Goal: Information Seeking & Learning: Find contact information

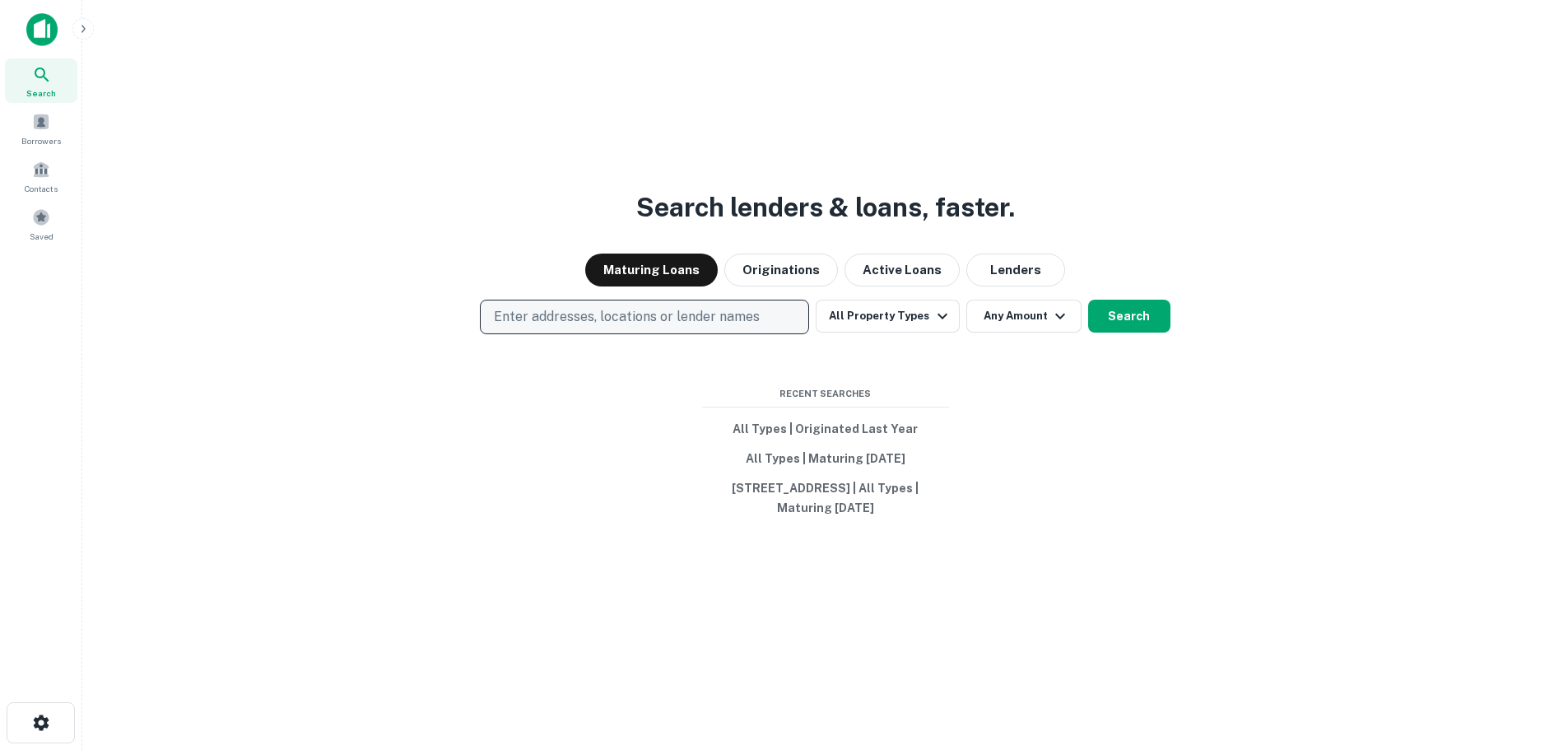
click at [601, 313] on p "Enter addresses, locations or lender names" at bounding box center [627, 316] width 266 height 20
type input "**********"
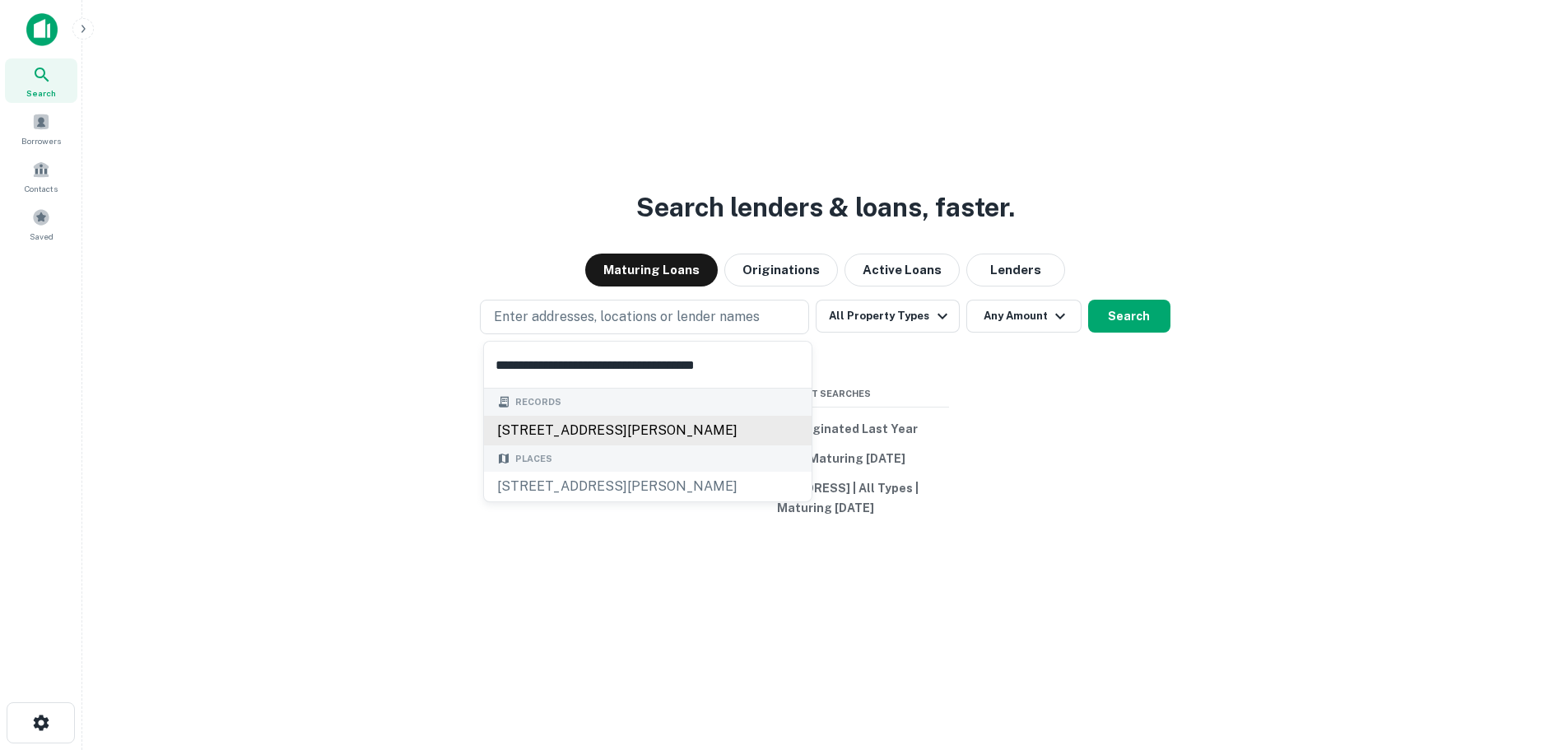
click at [564, 416] on div "14057 coteau dr, whittier, ca, 90604" at bounding box center [647, 430] width 327 height 30
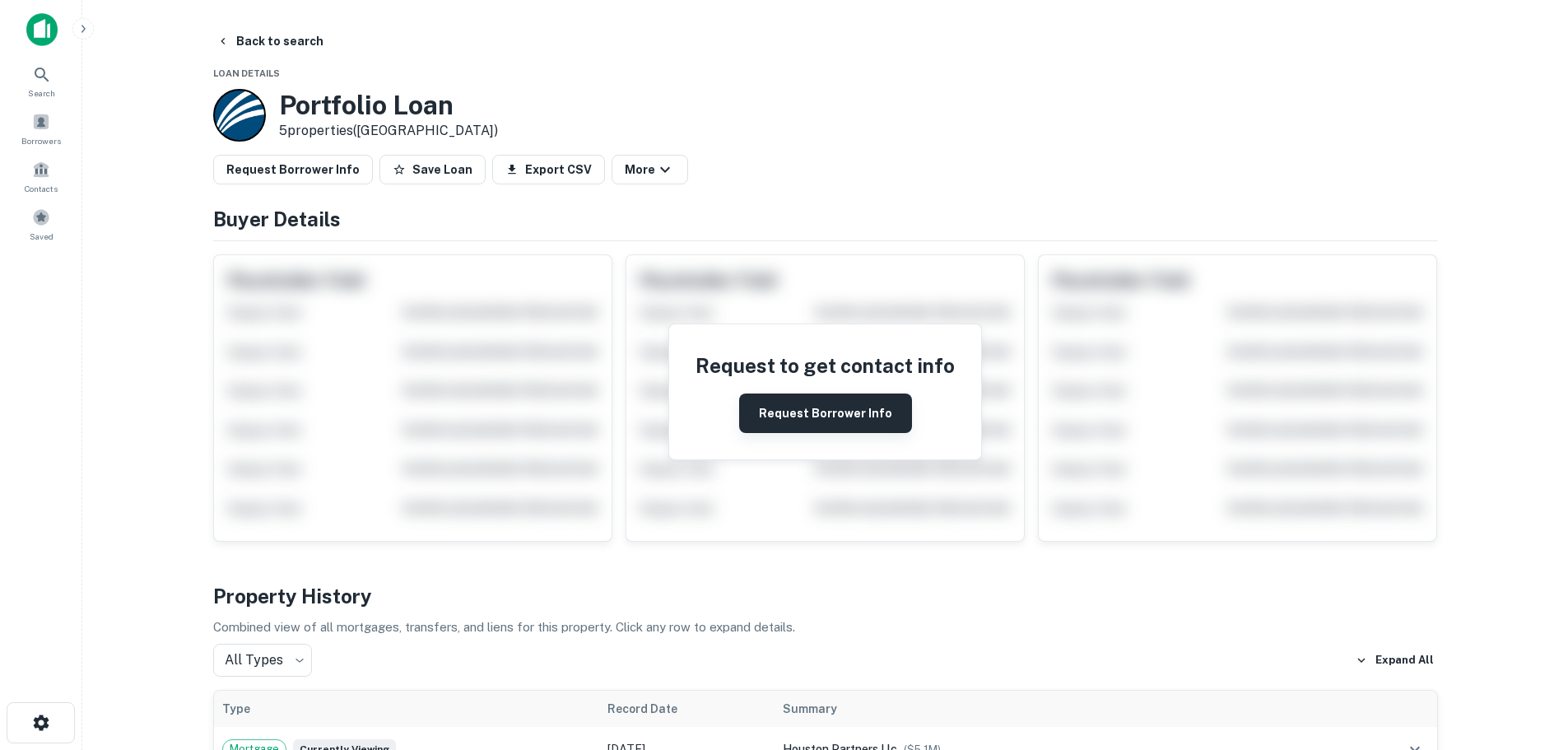
click at [799, 429] on button "Request Borrower Info" at bounding box center [826, 413] width 173 height 39
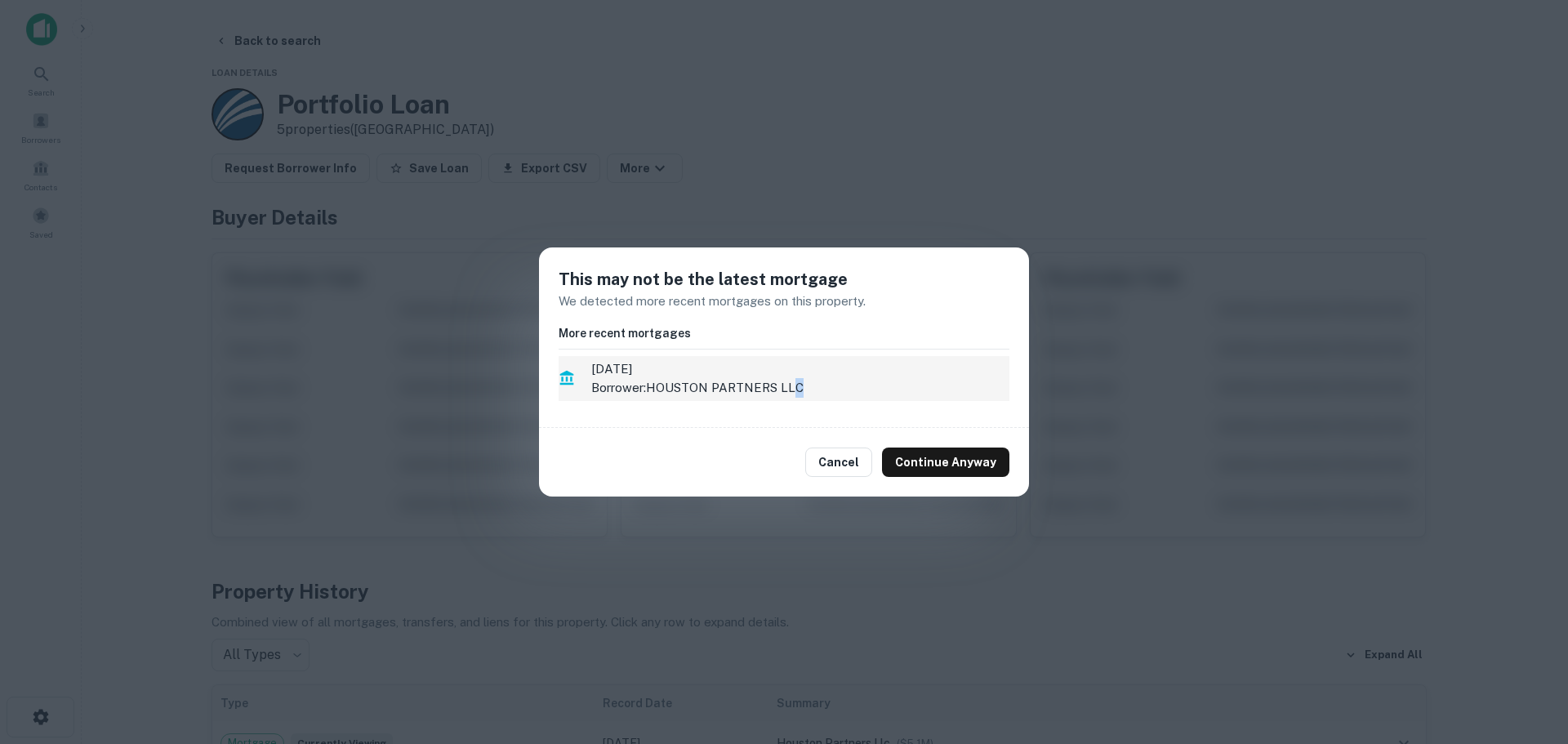
click at [798, 383] on p "Borrower: HOUSTON PARTNERS LLC" at bounding box center [800, 388] width 418 height 20
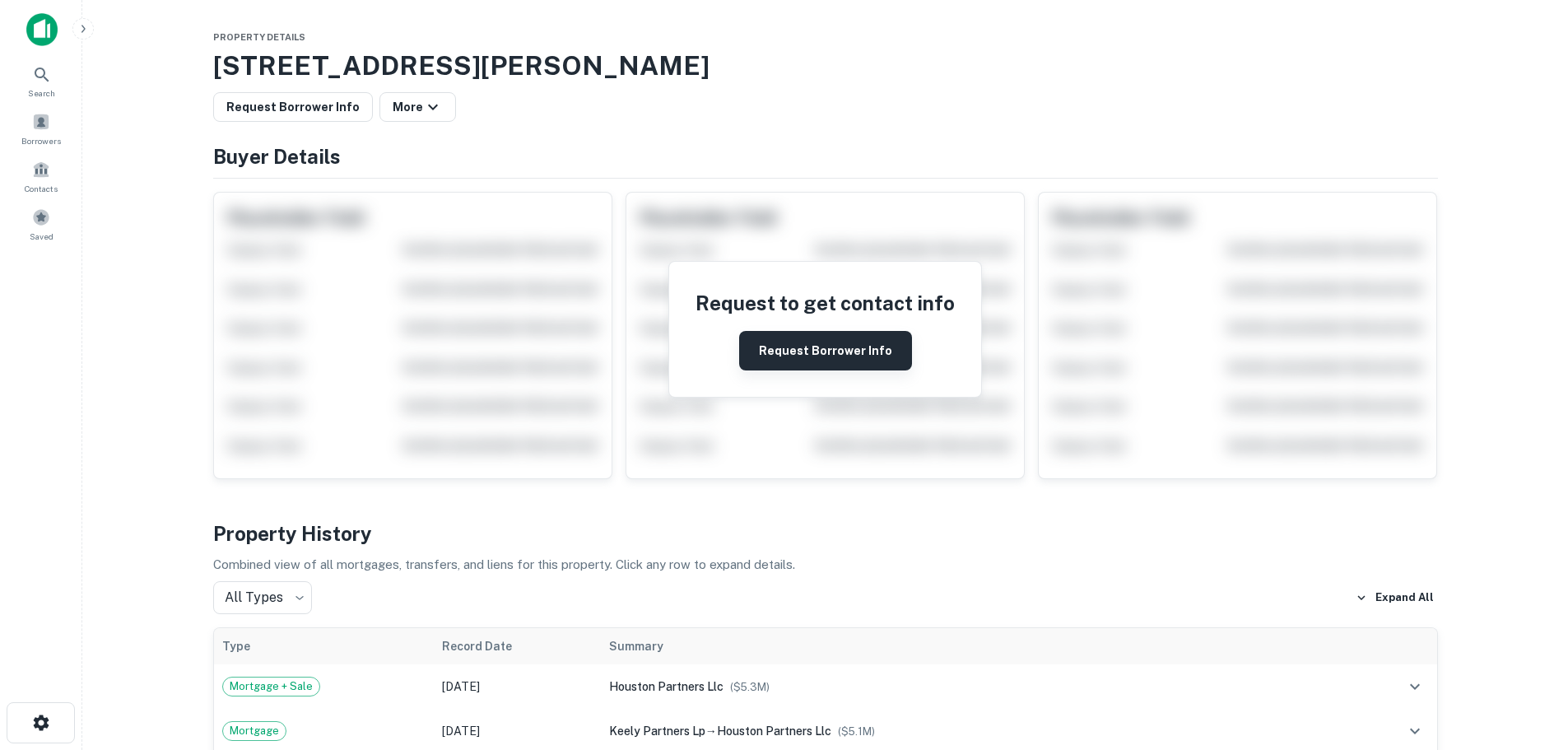
click at [834, 340] on button "Request Borrower Info" at bounding box center [826, 351] width 173 height 39
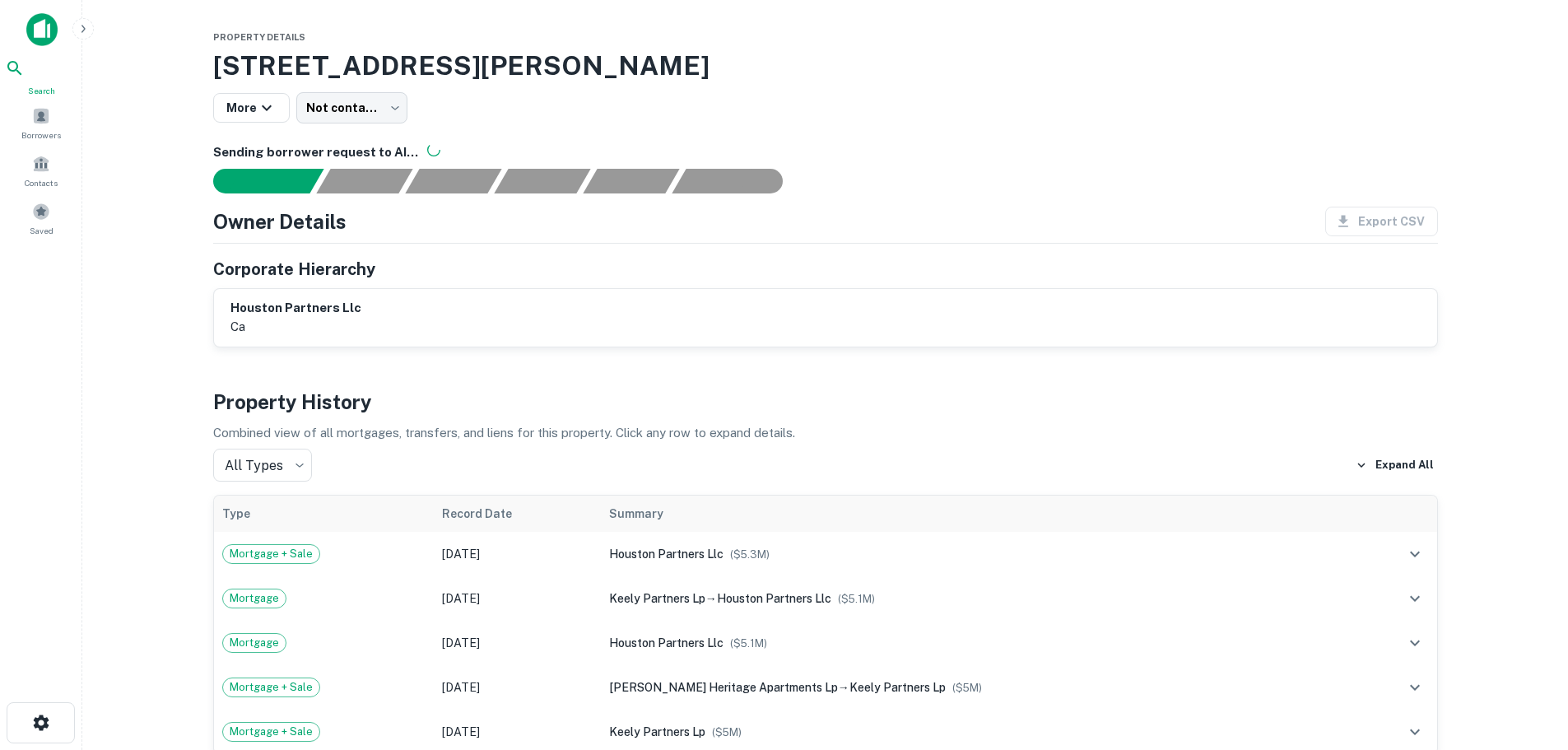
click at [31, 73] on div "Search" at bounding box center [41, 77] width 73 height 38
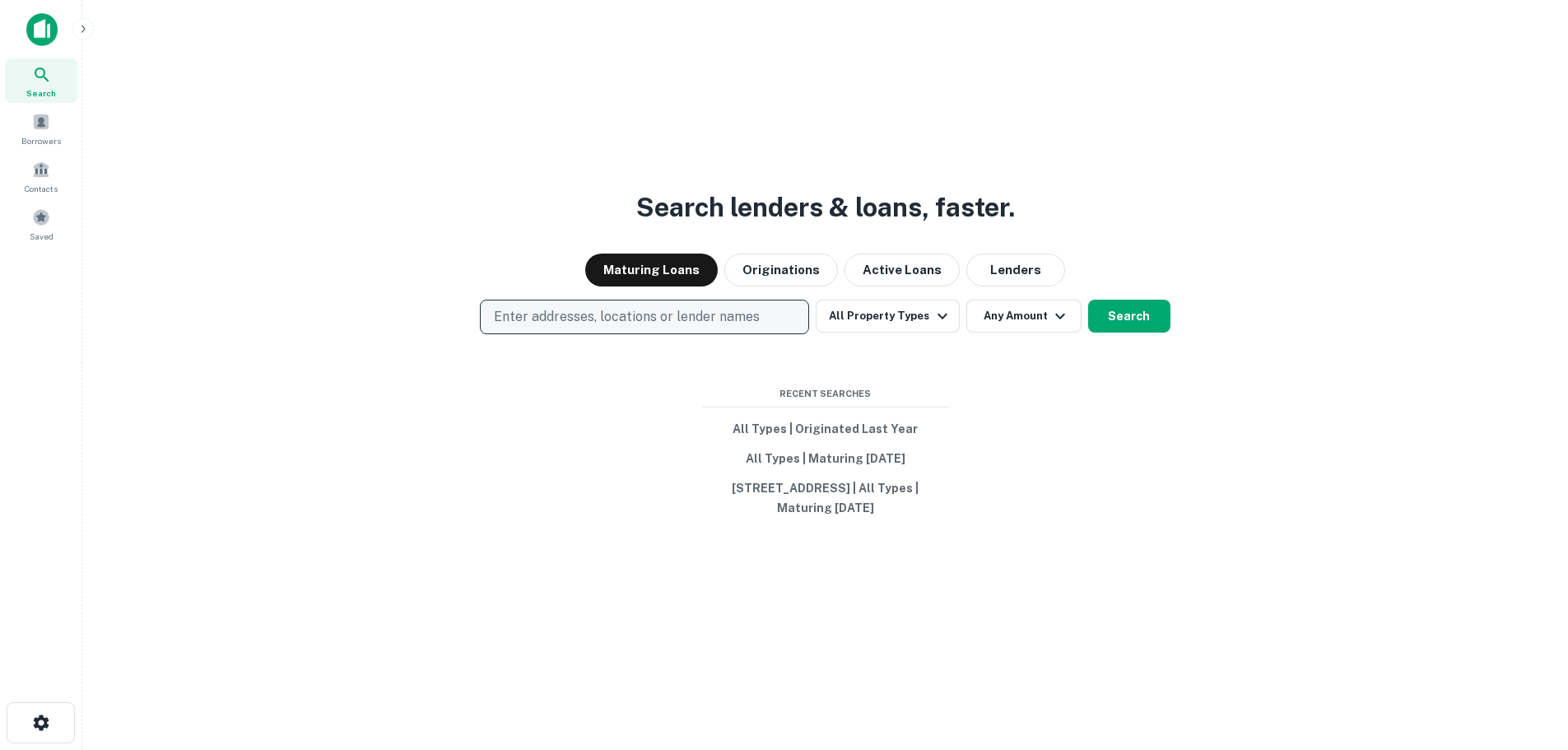
click at [560, 318] on p "Enter addresses, locations or lender names" at bounding box center [627, 316] width 266 height 20
type input "**********"
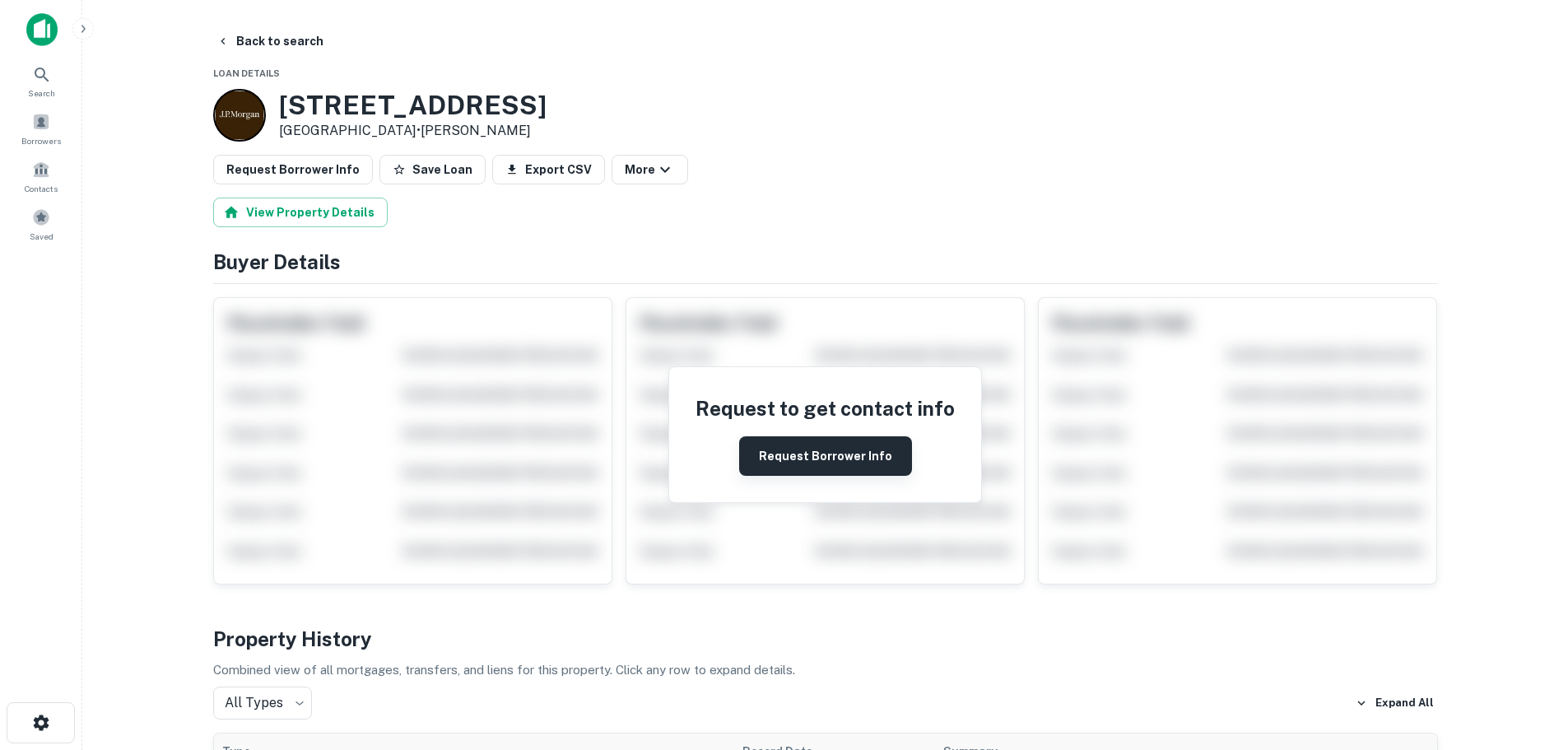
click at [794, 446] on button "Request Borrower Info" at bounding box center [826, 456] width 173 height 39
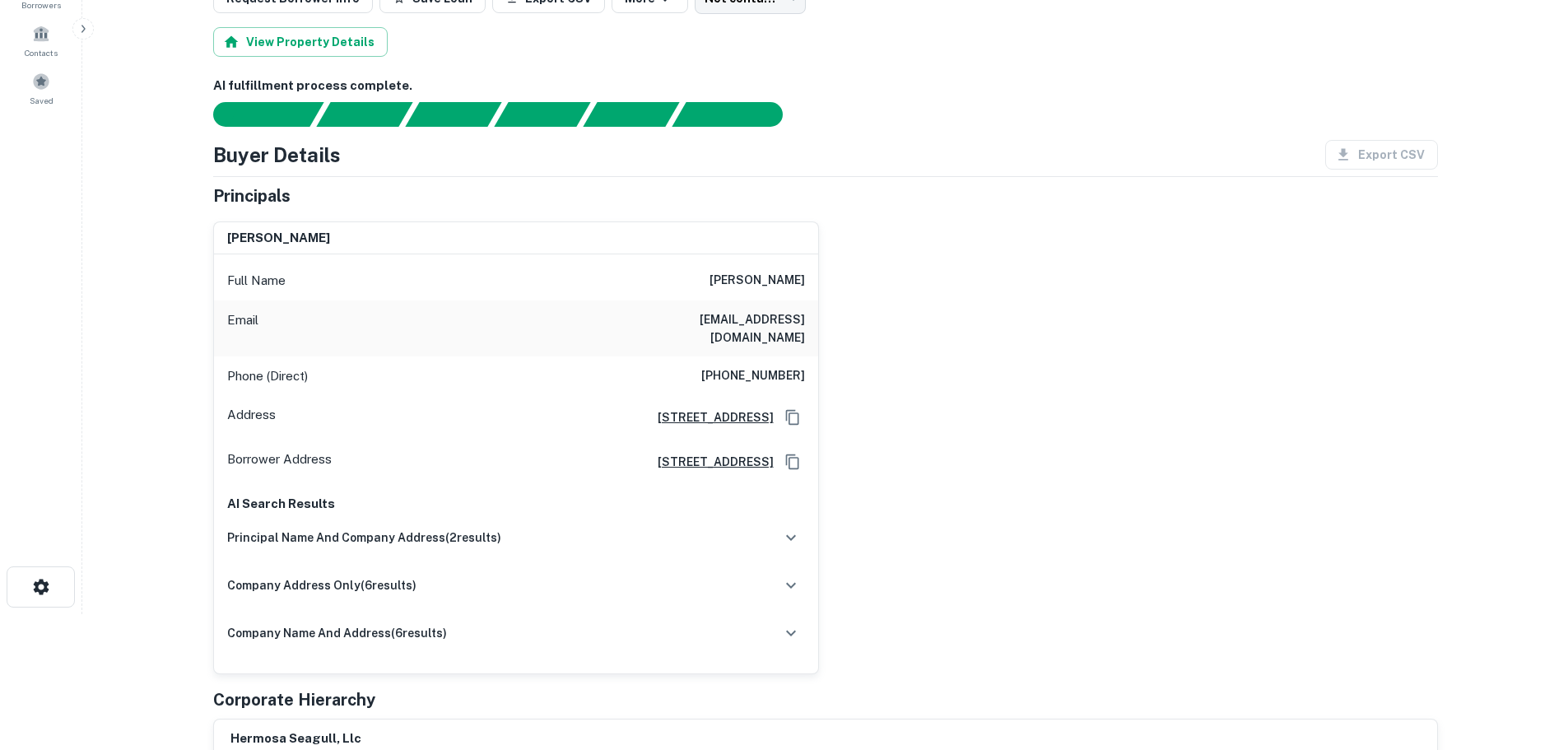
scroll to position [165, 0]
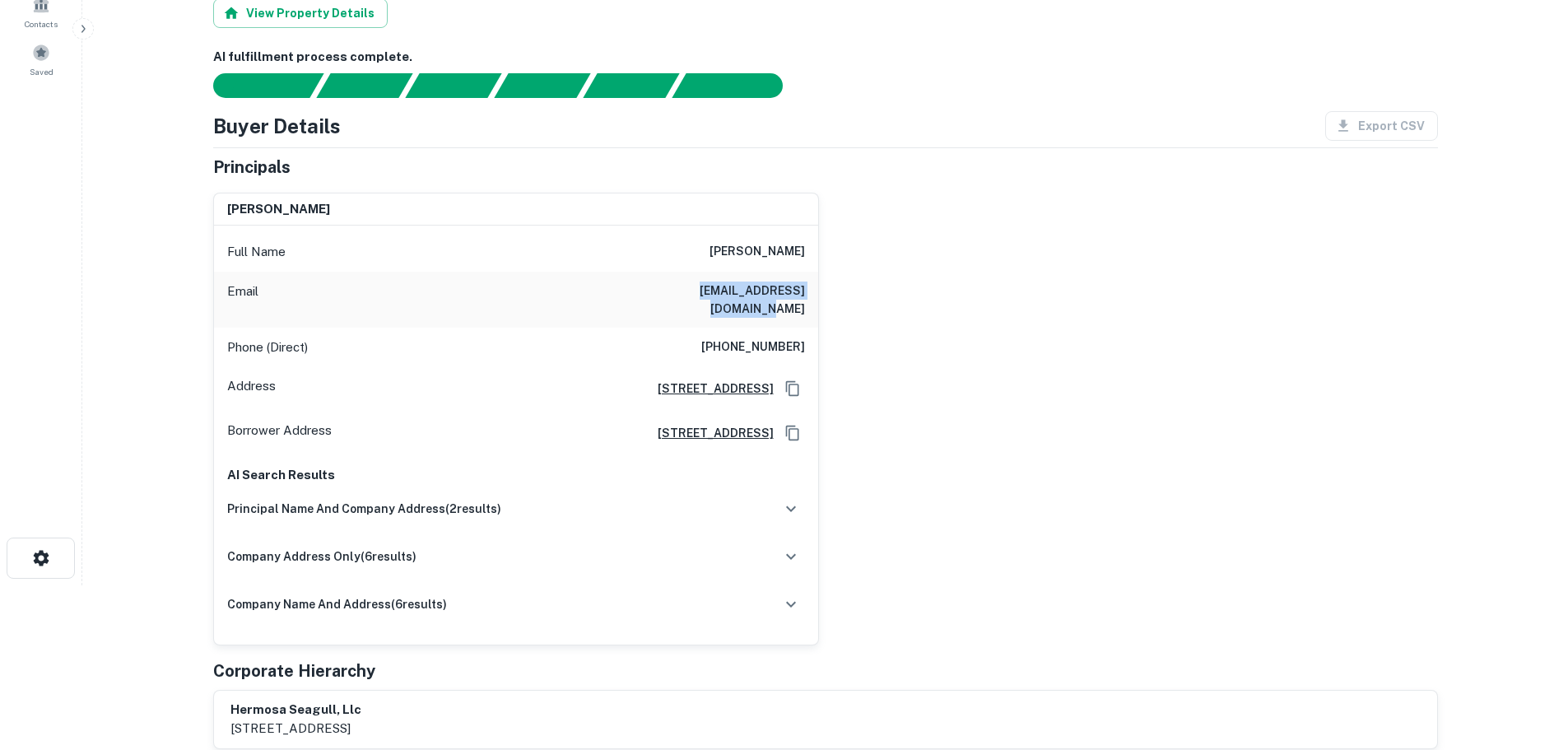
drag, startPoint x: 651, startPoint y: 289, endPoint x: 806, endPoint y: 281, distance: 155.2
click at [806, 281] on div "Email juneemerson@mailcity.com" at bounding box center [516, 299] width 604 height 56
click at [444, 273] on div "Email juneemerson@mailcity.com" at bounding box center [516, 299] width 604 height 56
click at [529, 280] on div "Email juneemerson@mailcity.com" at bounding box center [516, 299] width 604 height 56
click at [727, 338] on h6 "(310) 721-4787" at bounding box center [752, 347] width 103 height 20
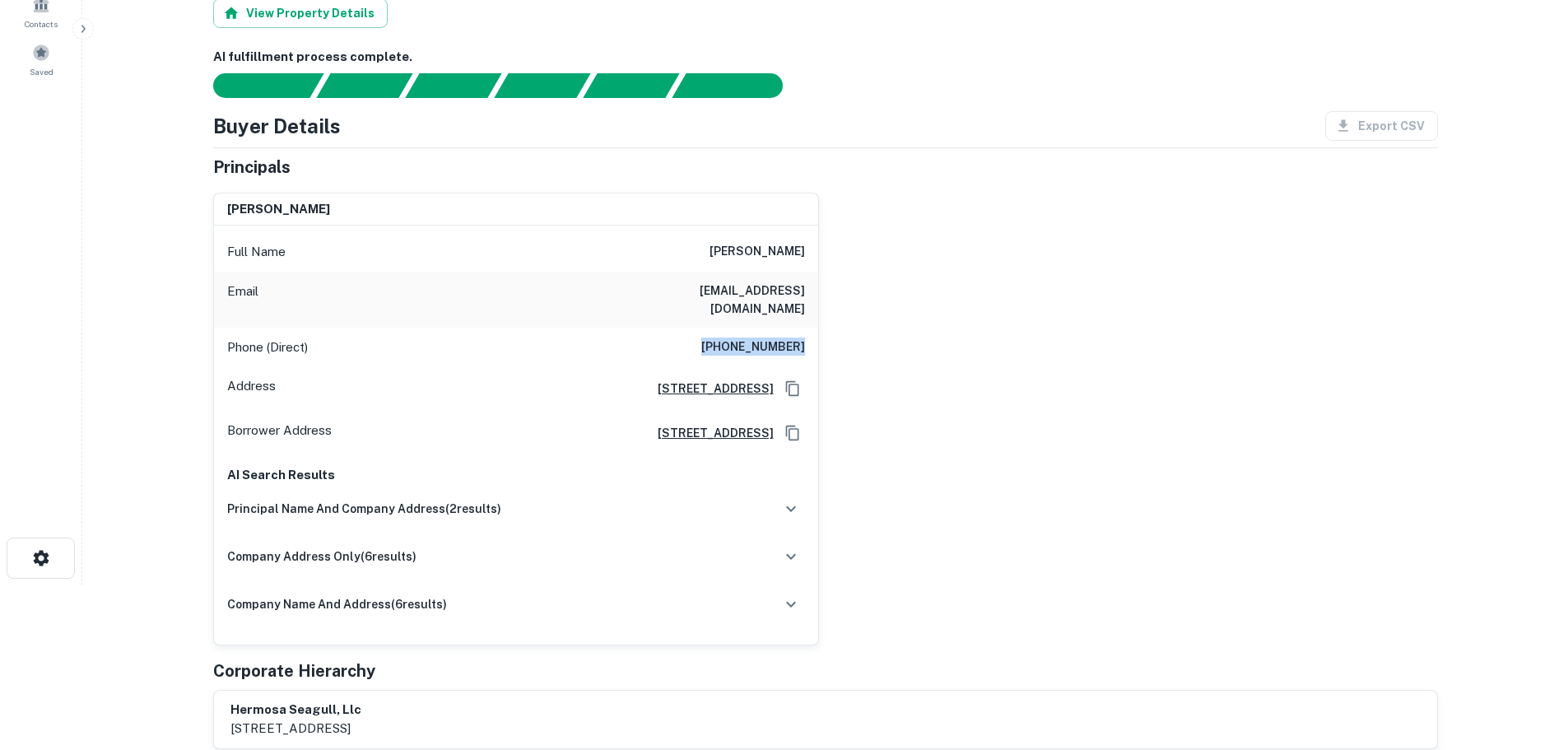
drag, startPoint x: 722, startPoint y: 329, endPoint x: 808, endPoint y: 325, distance: 86.1
click at [808, 328] on div "Phone (Direct) (310) 721-4787" at bounding box center [516, 347] width 604 height 39
copy h6 "(310) 721-4787"
click at [579, 339] on div "Phone (Direct) (310) 721-4787" at bounding box center [516, 347] width 604 height 39
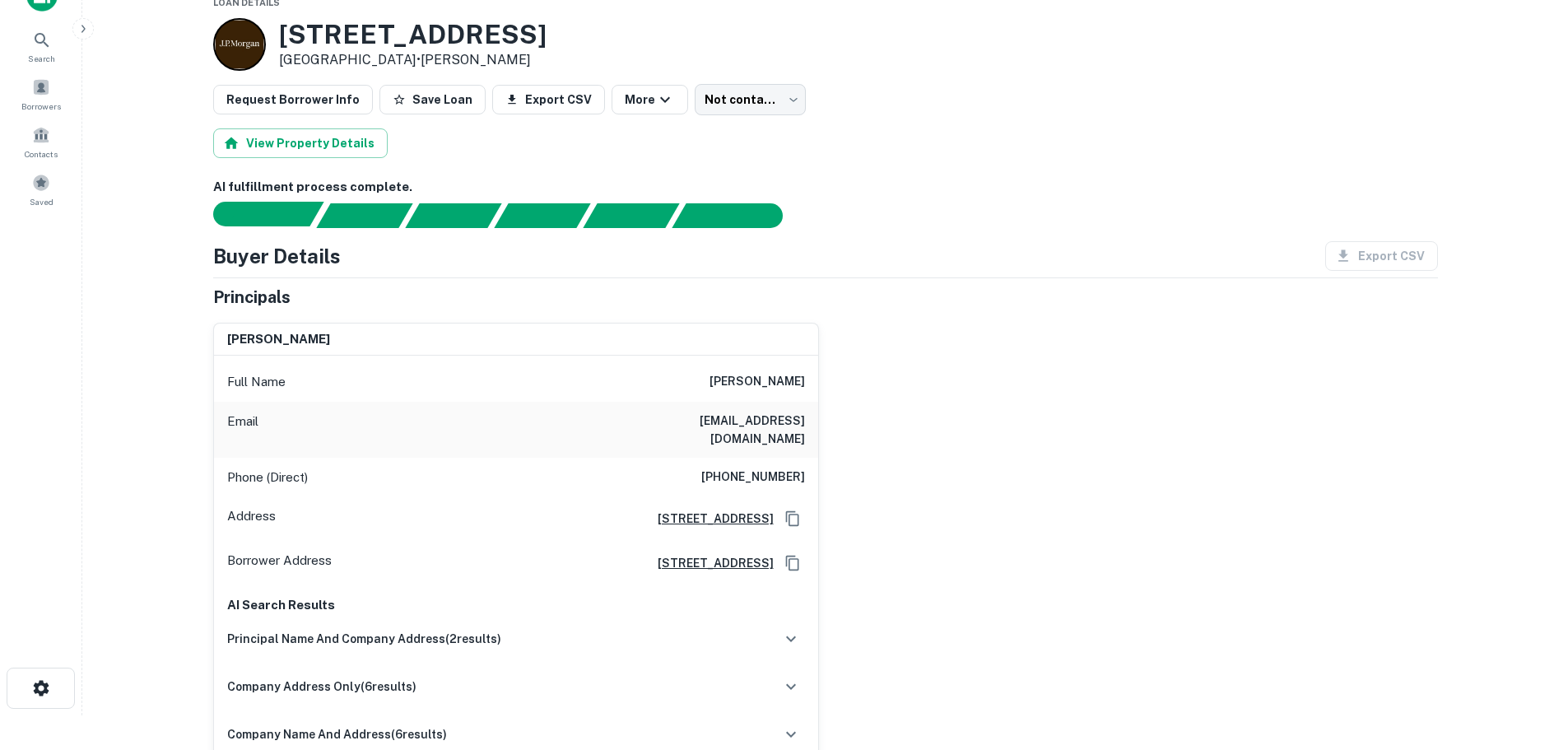
scroll to position [0, 0]
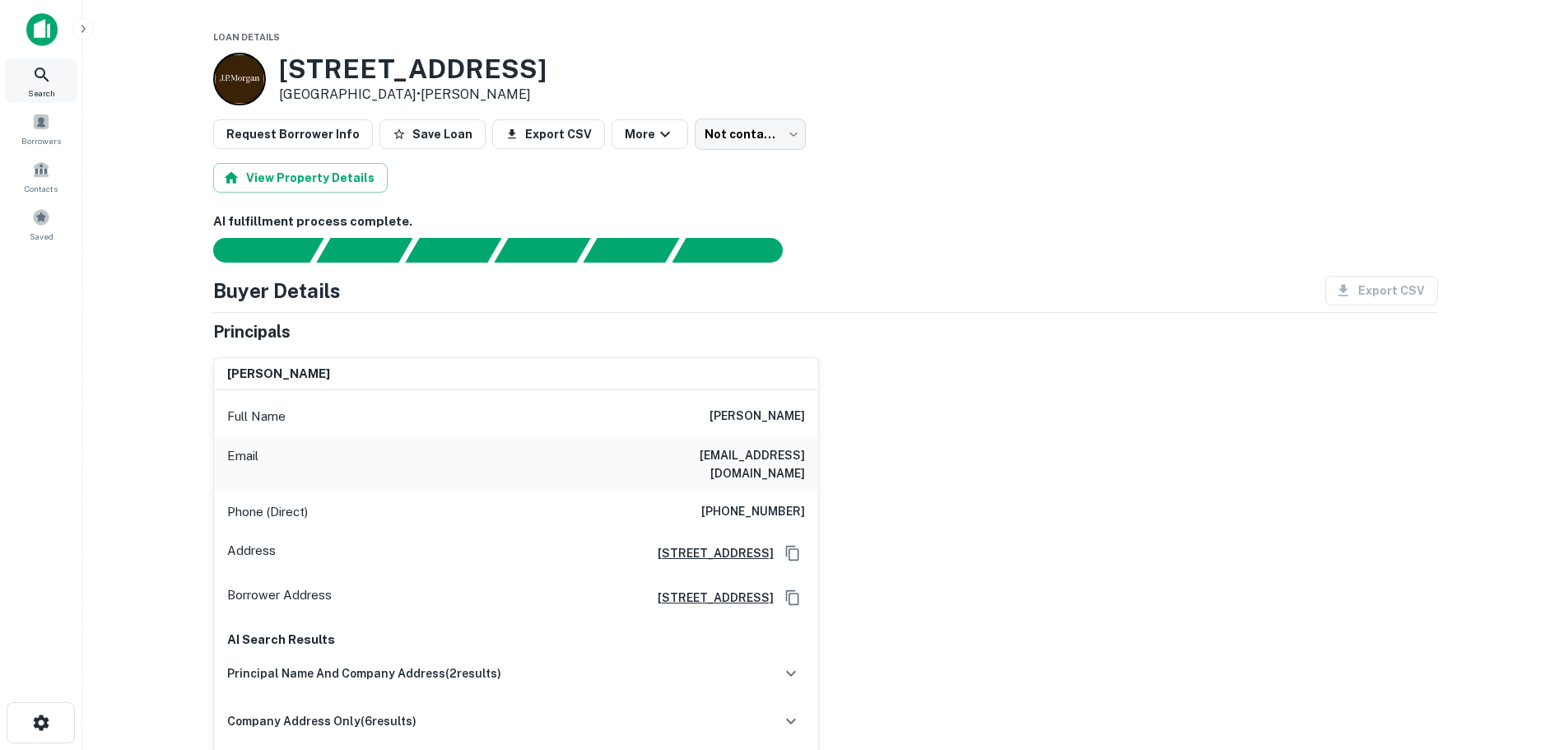
click at [31, 68] on div "Search" at bounding box center [41, 80] width 73 height 44
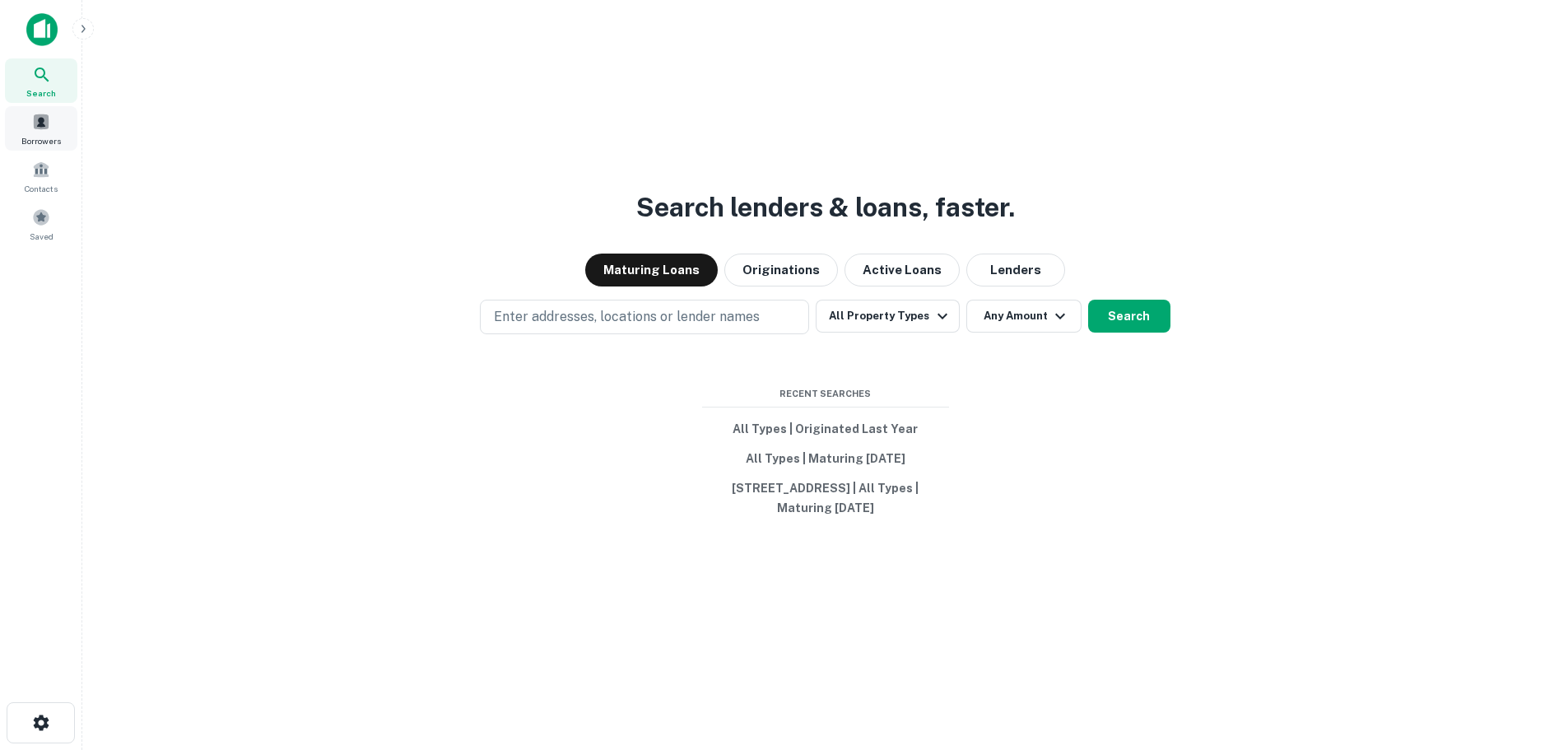
click at [53, 121] on div "Borrowers" at bounding box center [41, 128] width 73 height 44
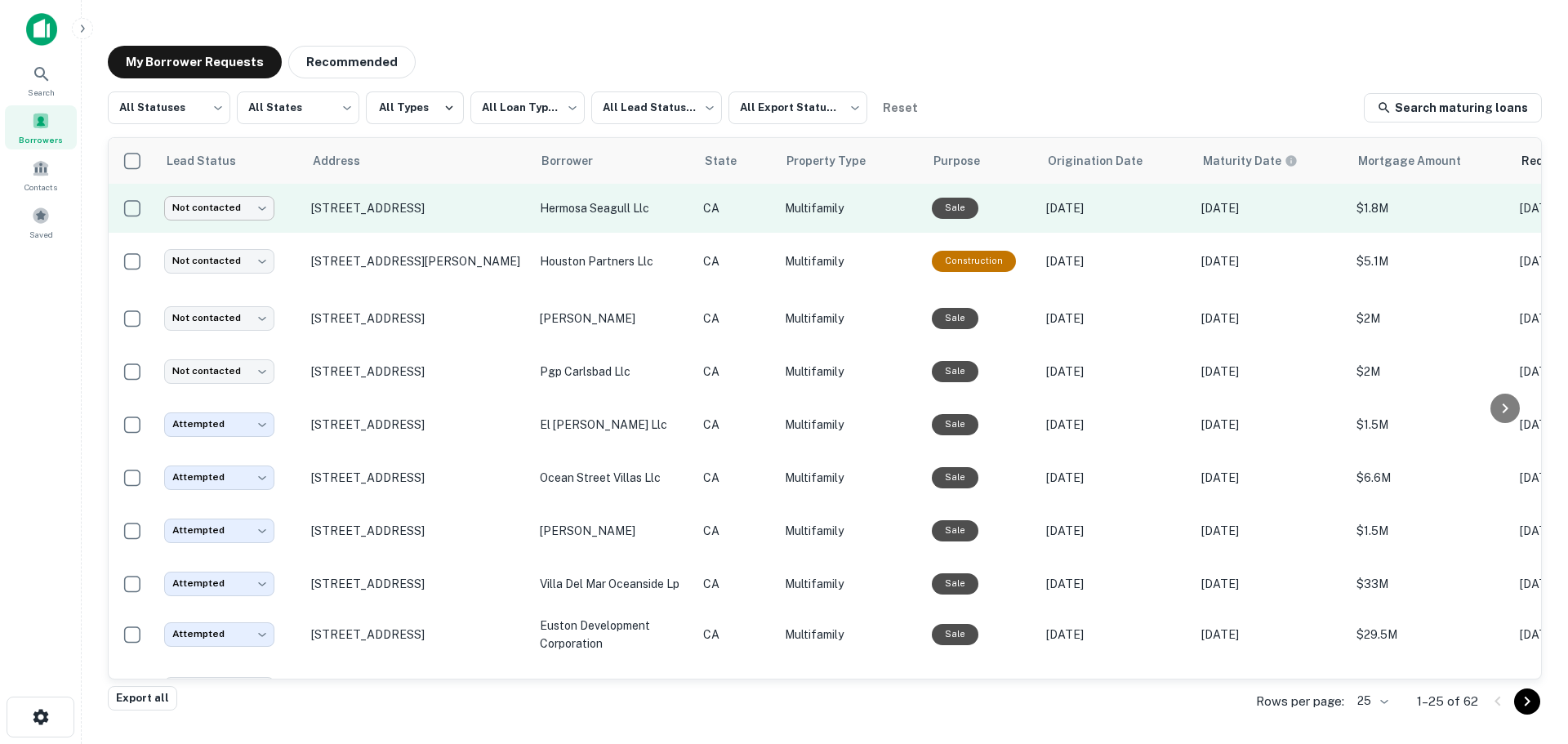
click at [226, 201] on body "**********" at bounding box center [784, 372] width 1568 height 744
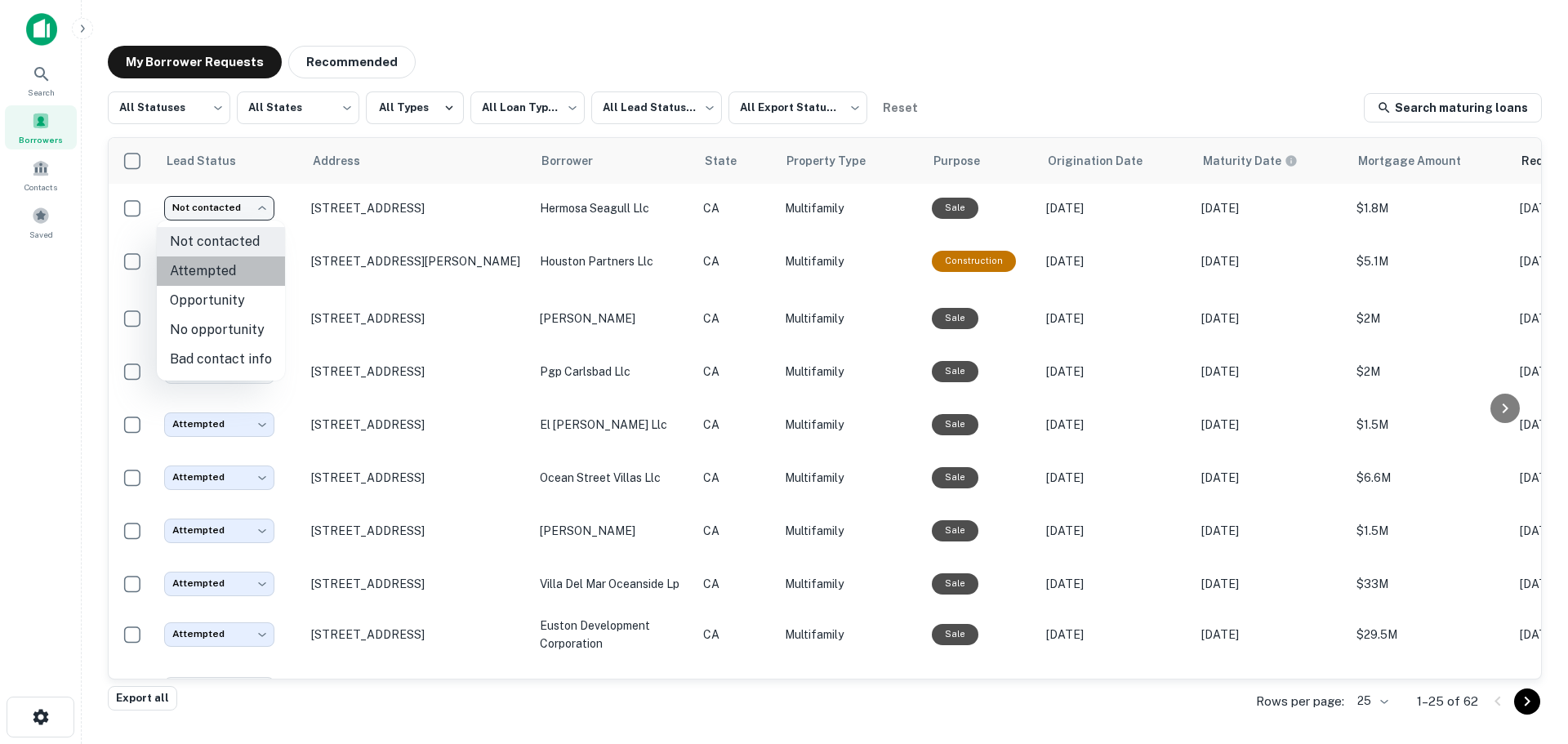
click at [229, 280] on li "Attempted" at bounding box center [221, 271] width 128 height 30
type input "*********"
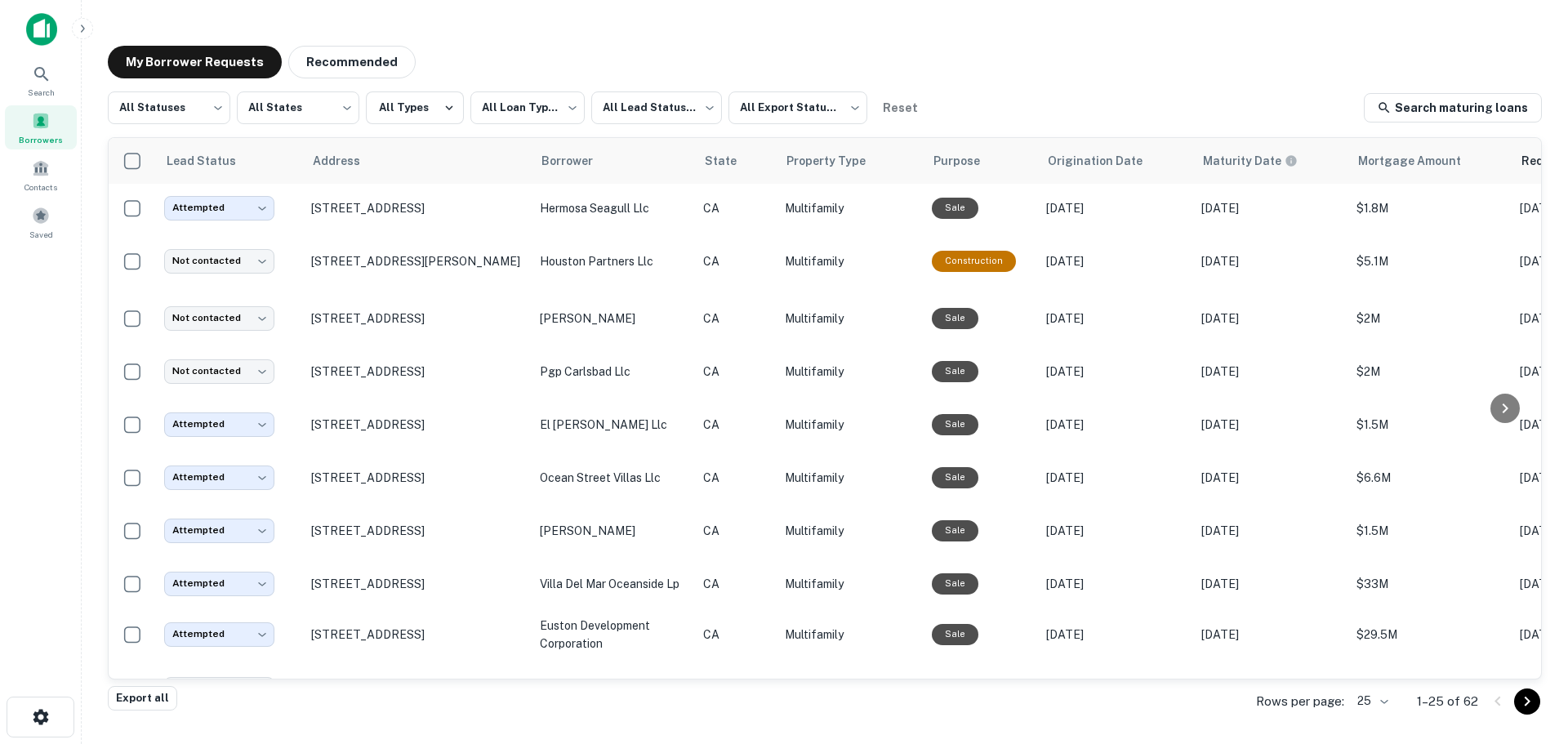
click at [956, 75] on div "My Borrower Requests Recommended" at bounding box center [825, 62] width 1435 height 33
click at [33, 120] on span at bounding box center [41, 120] width 18 height 18
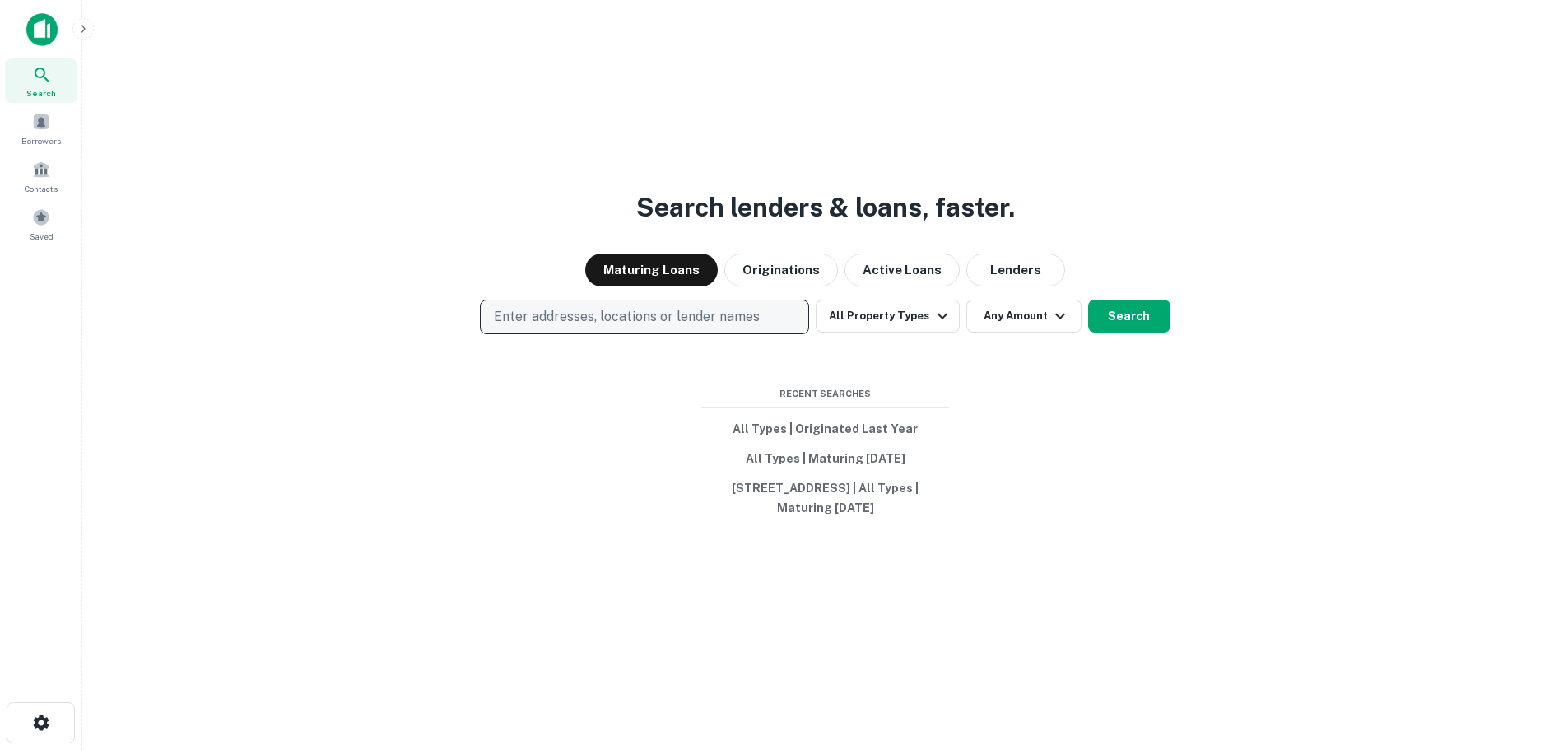
click at [551, 310] on p "Enter addresses, locations or lender names" at bounding box center [627, 316] width 266 height 20
type input "**********"
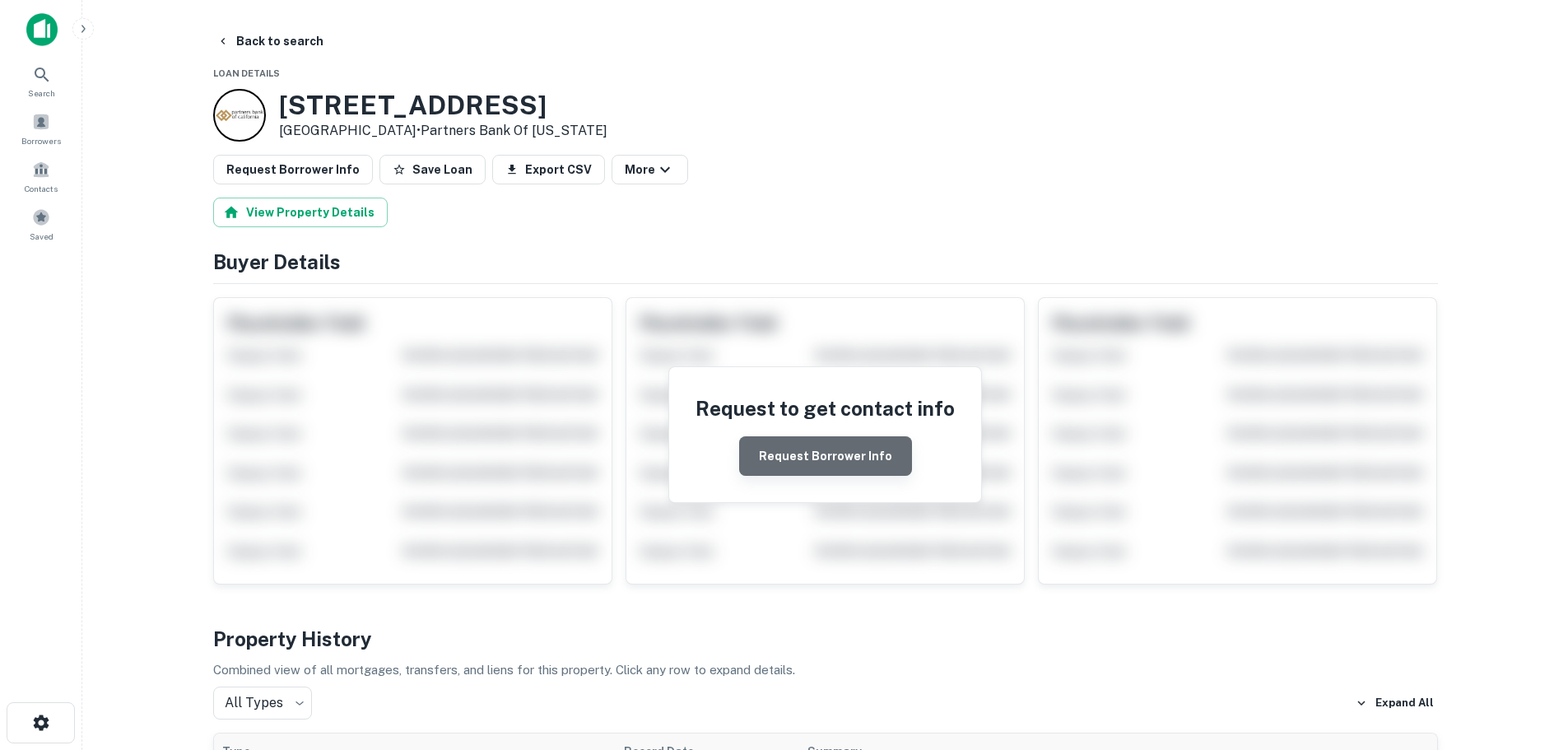
click at [883, 452] on button "Request Borrower Info" at bounding box center [826, 456] width 173 height 39
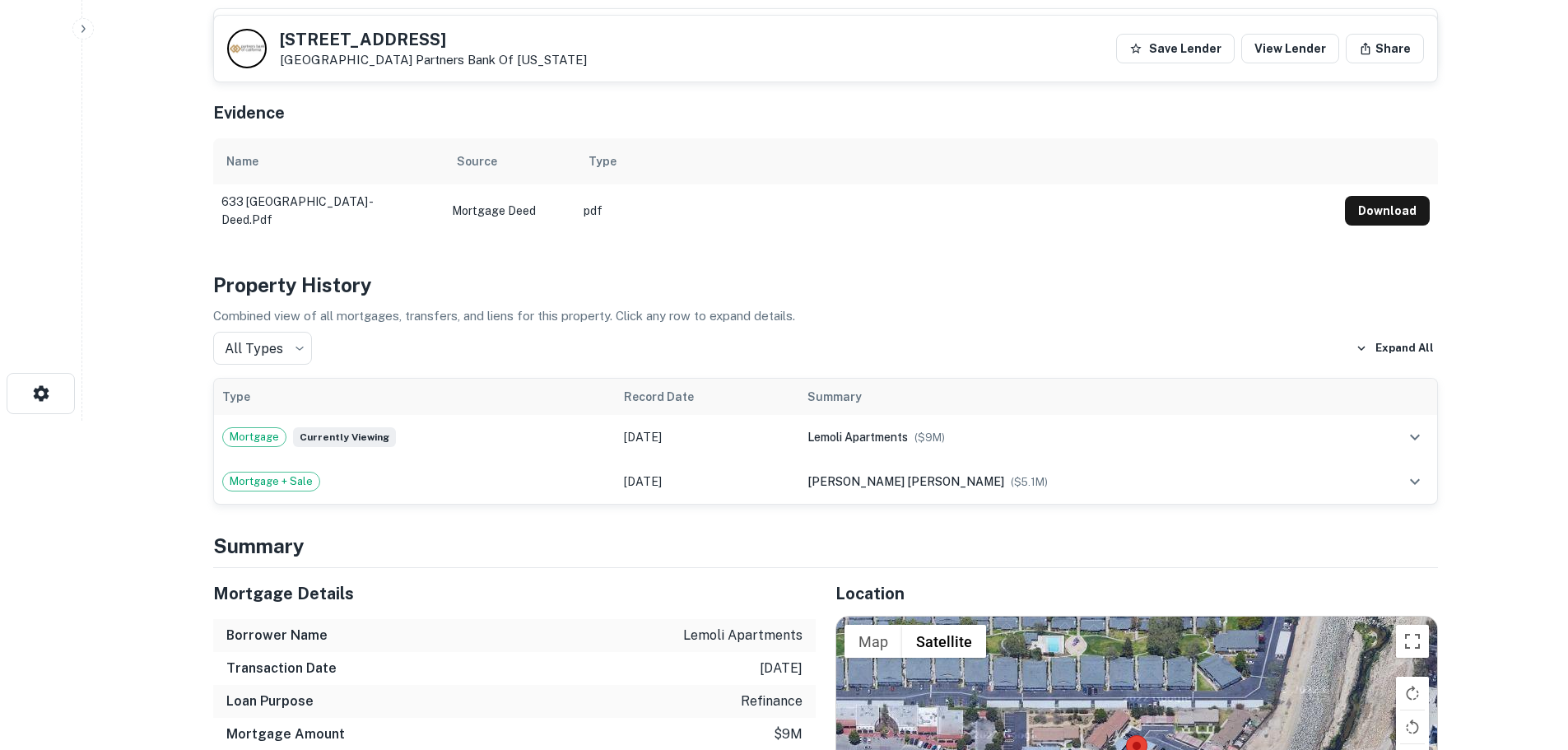
scroll to position [494, 0]
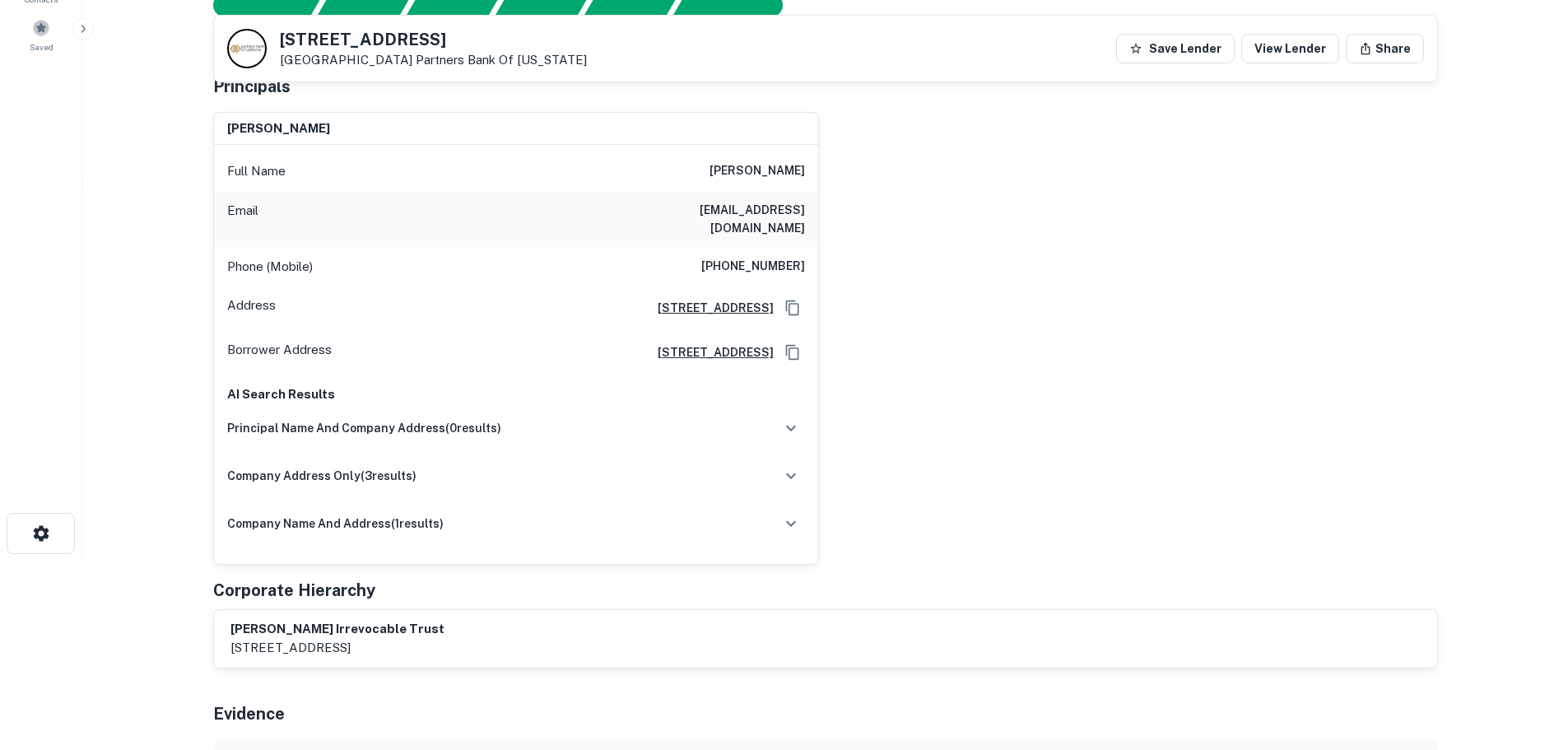
scroll to position [165, 0]
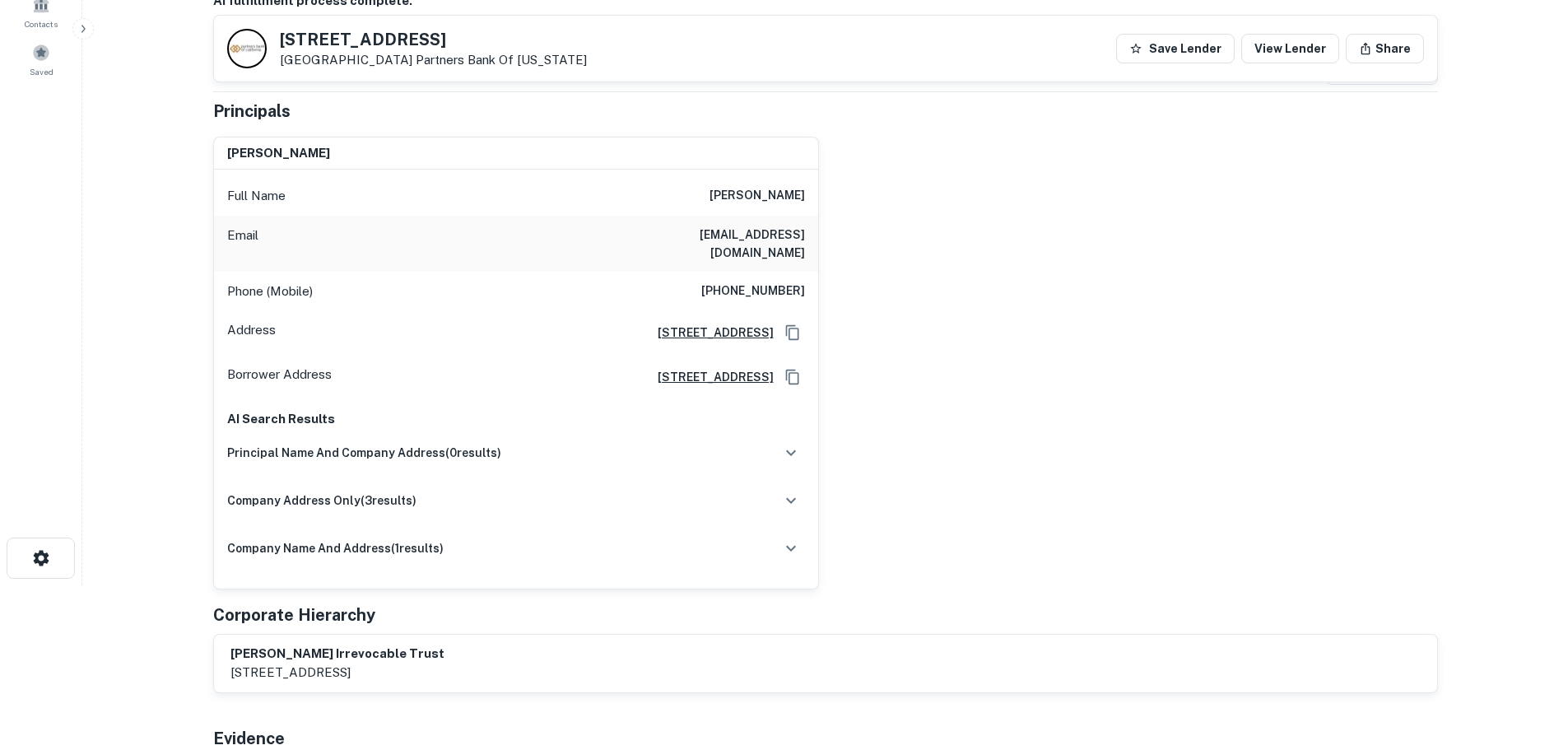
drag, startPoint x: 477, startPoint y: 40, endPoint x: 278, endPoint y: 40, distance: 199.0
click at [278, 40] on div "633 New Los Angeles Ave Moorpark, CA 93021 Partners Bank Of California" at bounding box center [407, 49] width 360 height 39
copy h5 "633 New Los Angeles Ave"
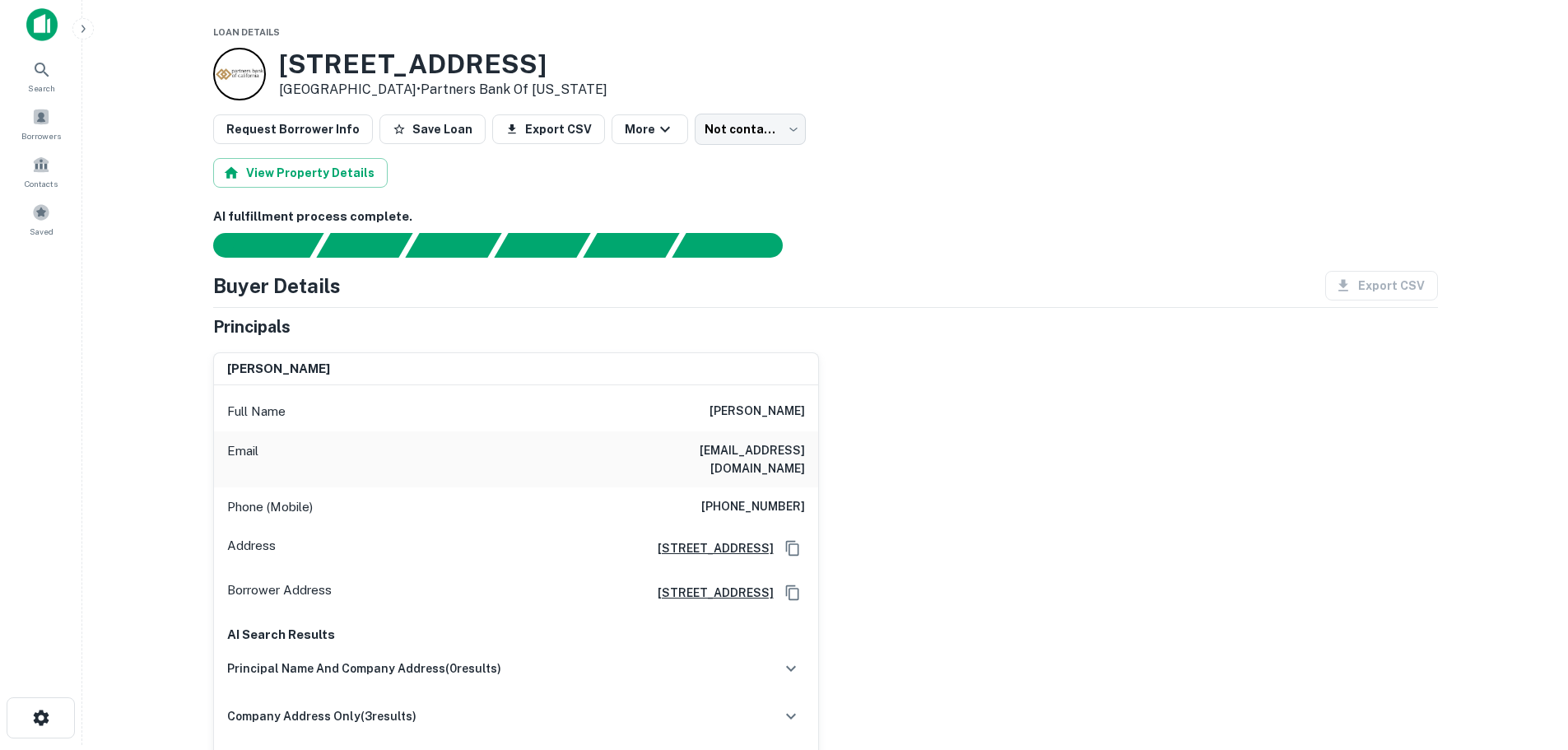
scroll to position [0, 0]
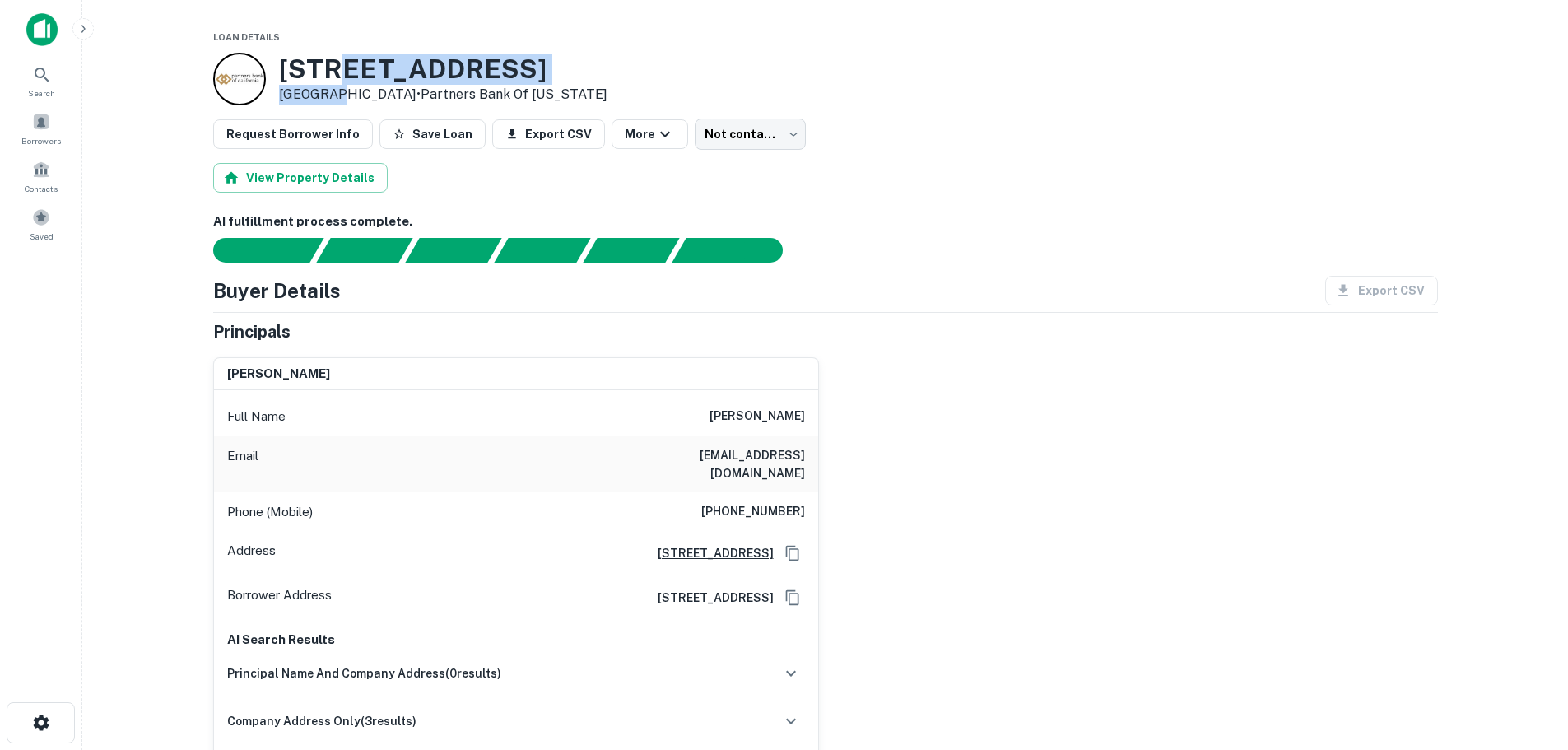
drag, startPoint x: 344, startPoint y: 67, endPoint x: 339, endPoint y: 88, distance: 21.6
click at [339, 88] on div "633 New Los Angeles Ave Moorpark, CA 93021 • Partners Bank Of California" at bounding box center [443, 80] width 328 height 51
copy div "New Los Angeles Ave Moorpark"
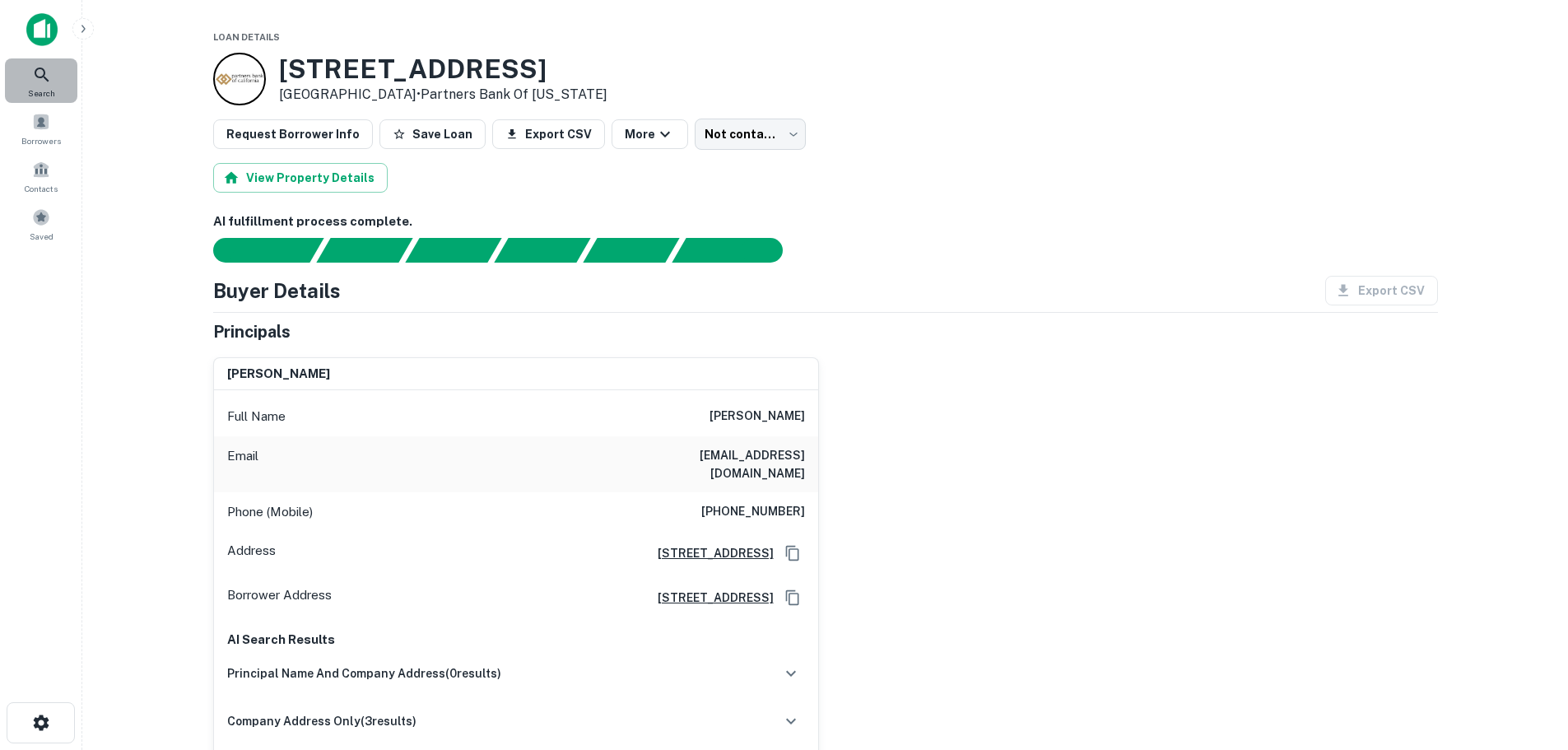
click at [63, 86] on div "Search" at bounding box center [41, 80] width 73 height 44
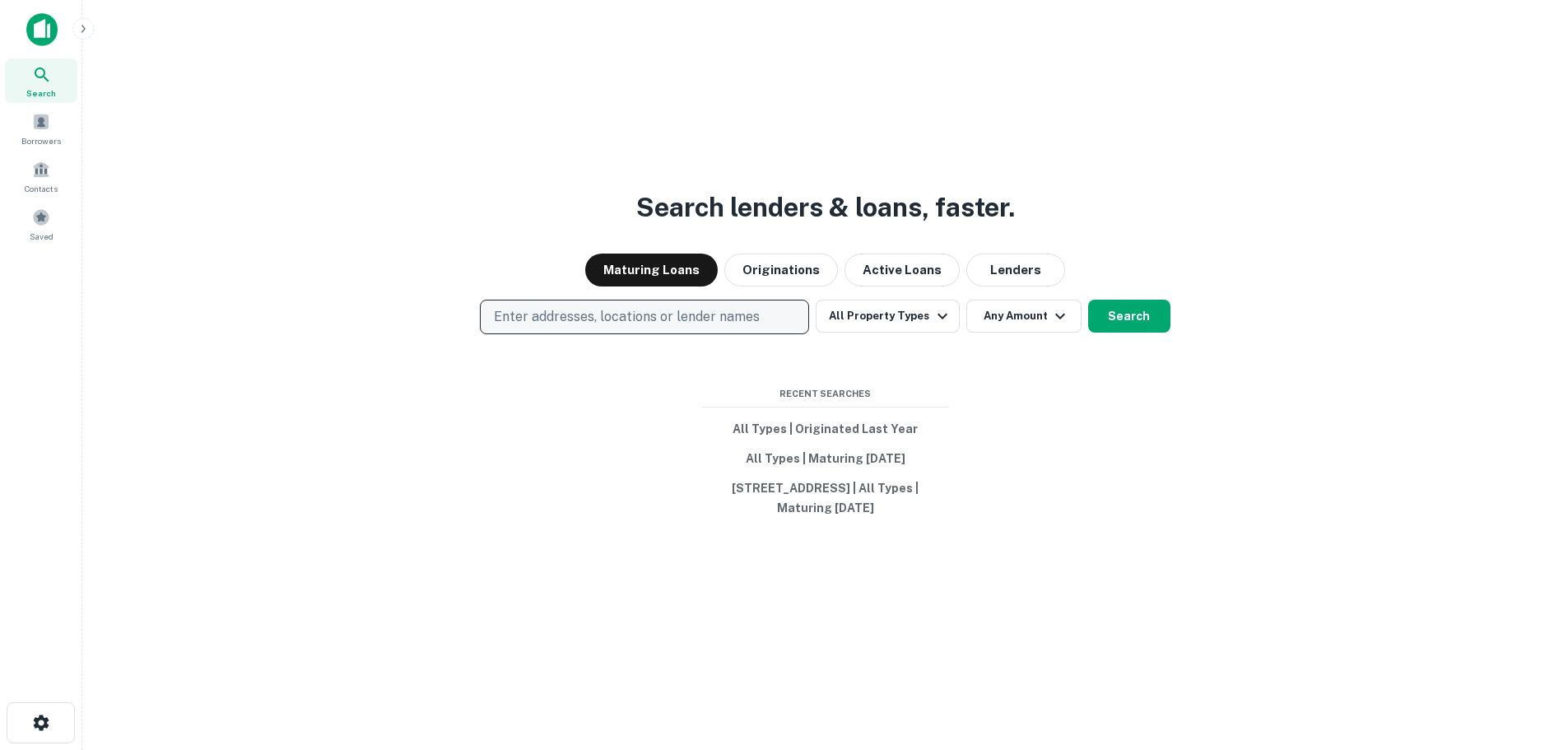
click at [574, 309] on p "Enter addresses, locations or lender names" at bounding box center [627, 316] width 266 height 20
type input "**********"
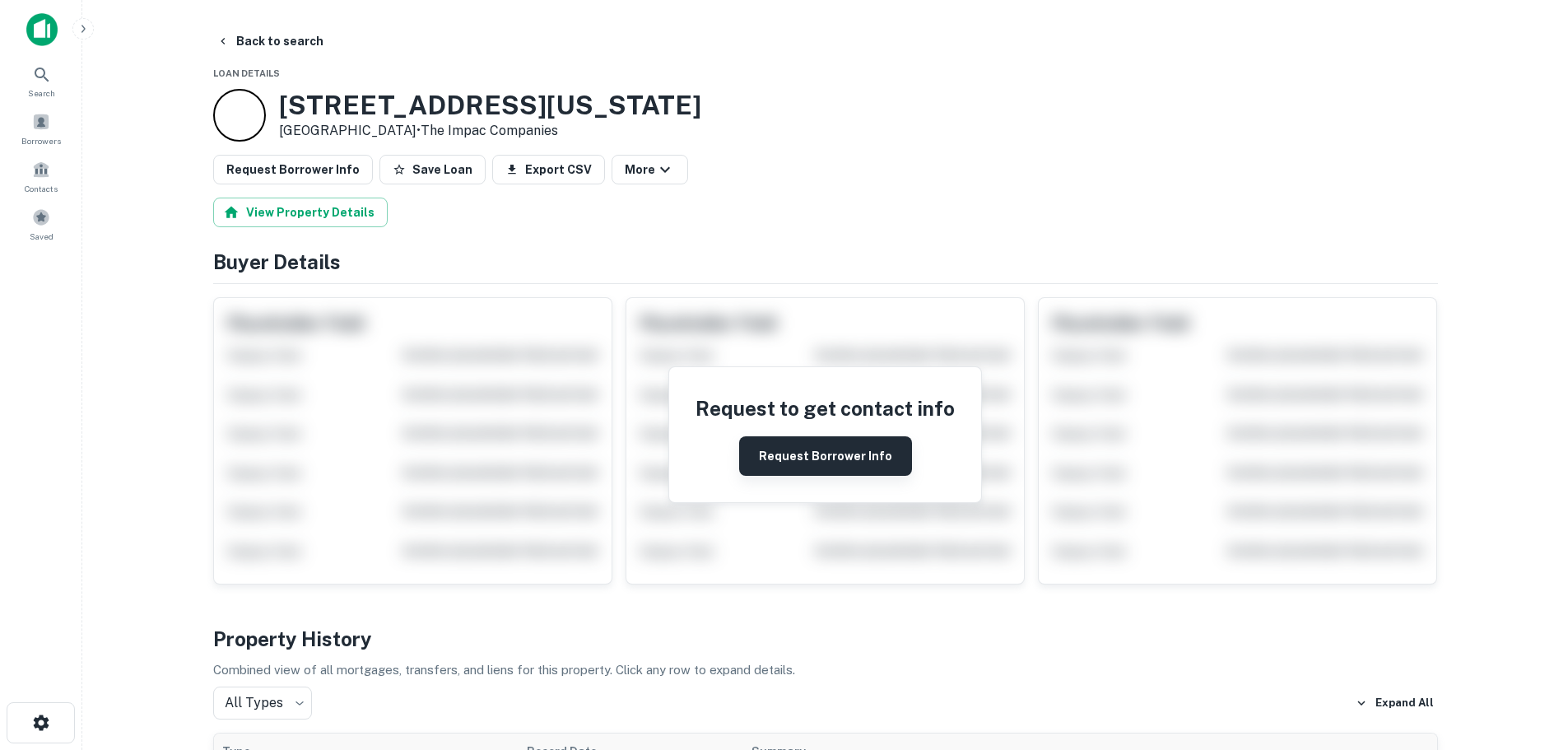
click at [848, 466] on button "Request Borrower Info" at bounding box center [826, 456] width 173 height 39
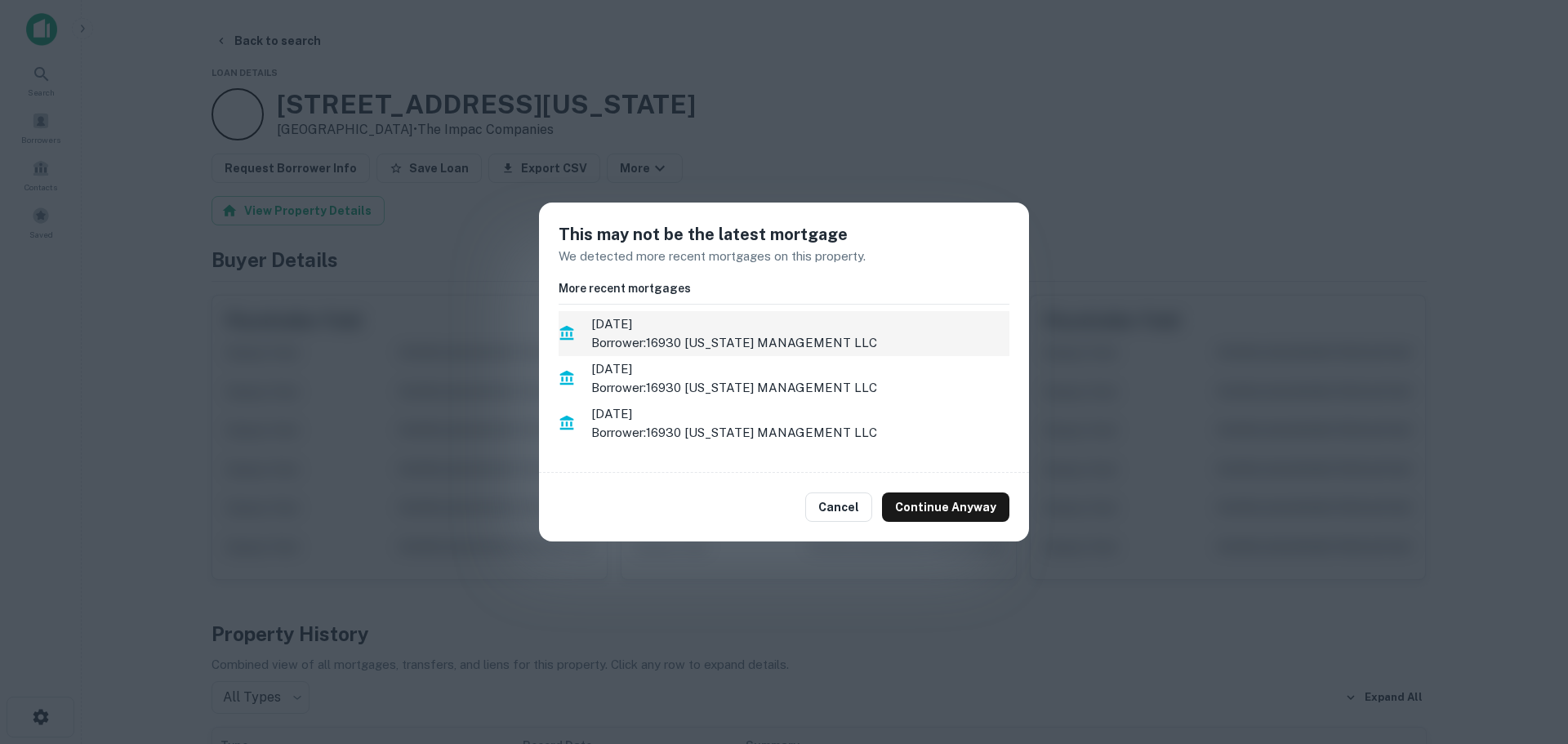
click at [802, 346] on p "Borrower: 16930 VERMONT MANAGEMENT LLC" at bounding box center [800, 343] width 418 height 20
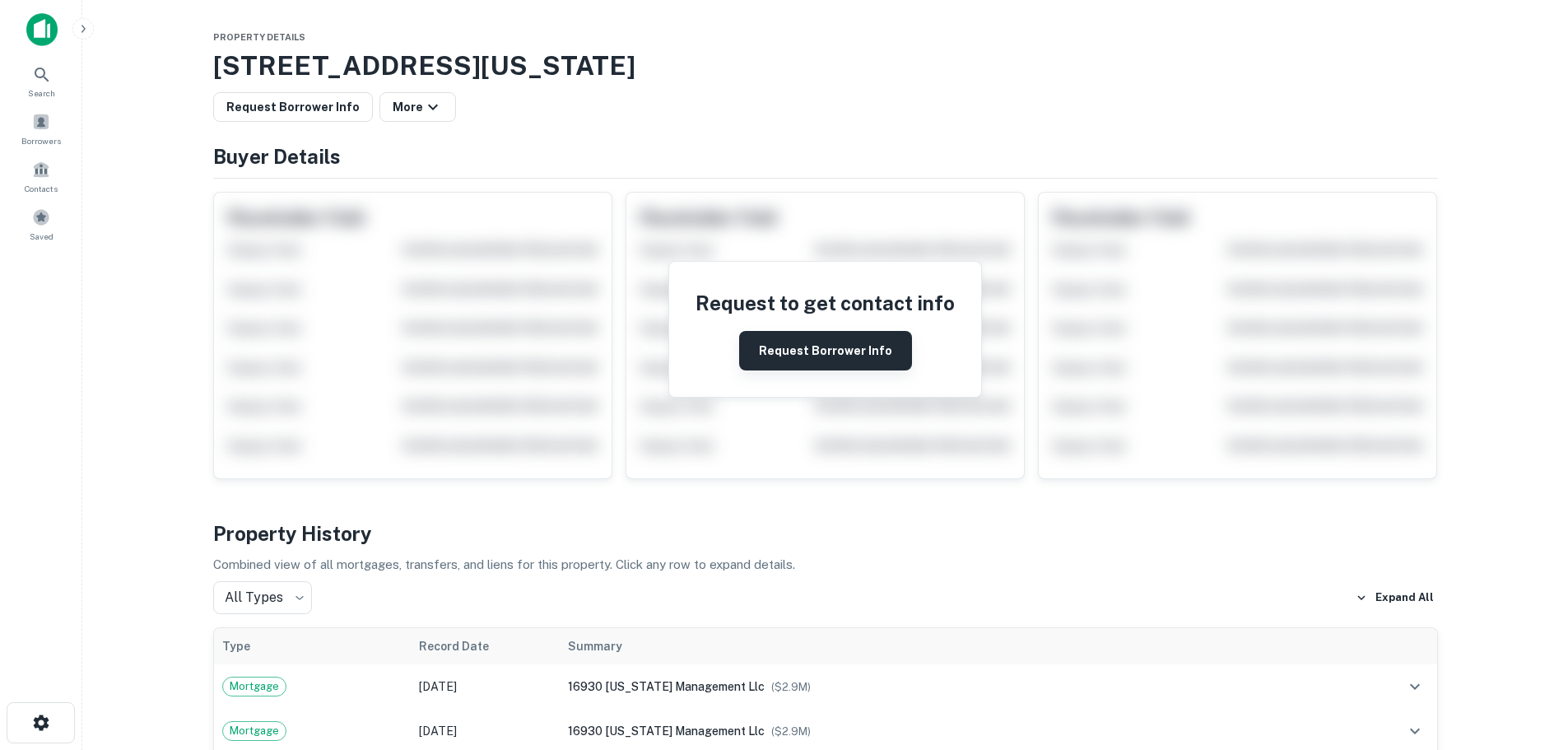
click at [828, 343] on button "Request Borrower Info" at bounding box center [826, 351] width 173 height 39
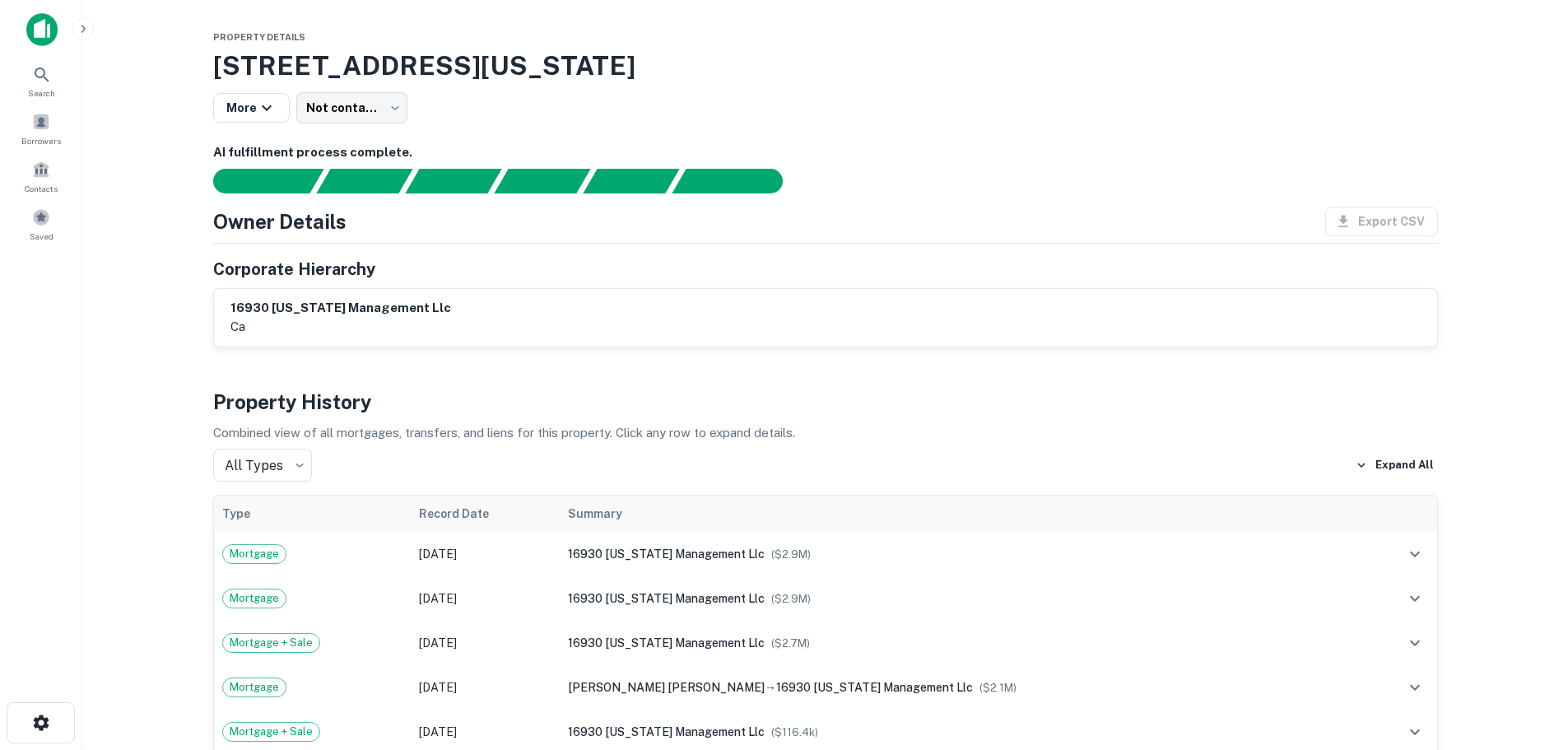
click at [356, 316] on h6 "16930 [US_STATE] management llc" at bounding box center [341, 308] width 221 height 19
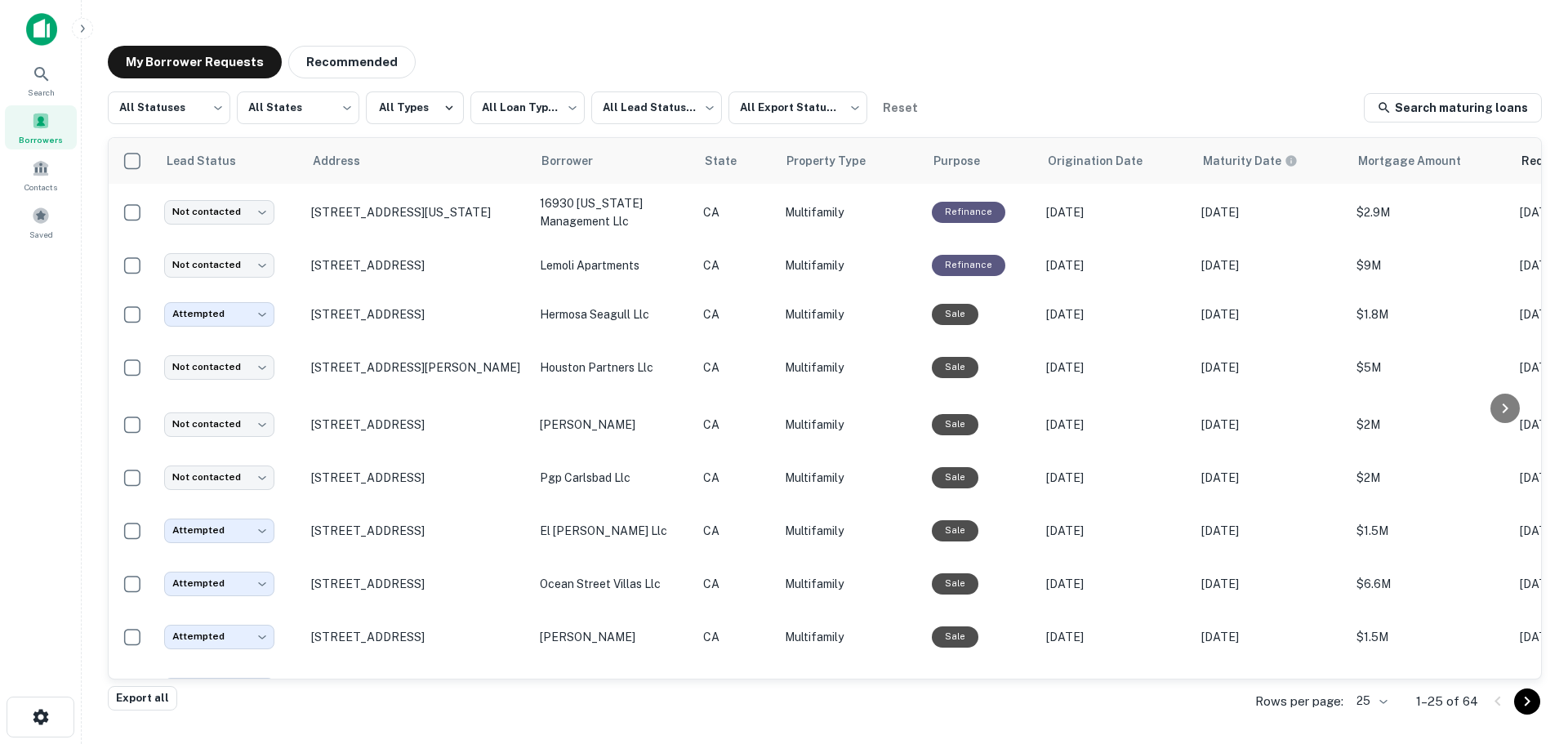
click at [28, 113] on div "Borrowers" at bounding box center [41, 127] width 72 height 44
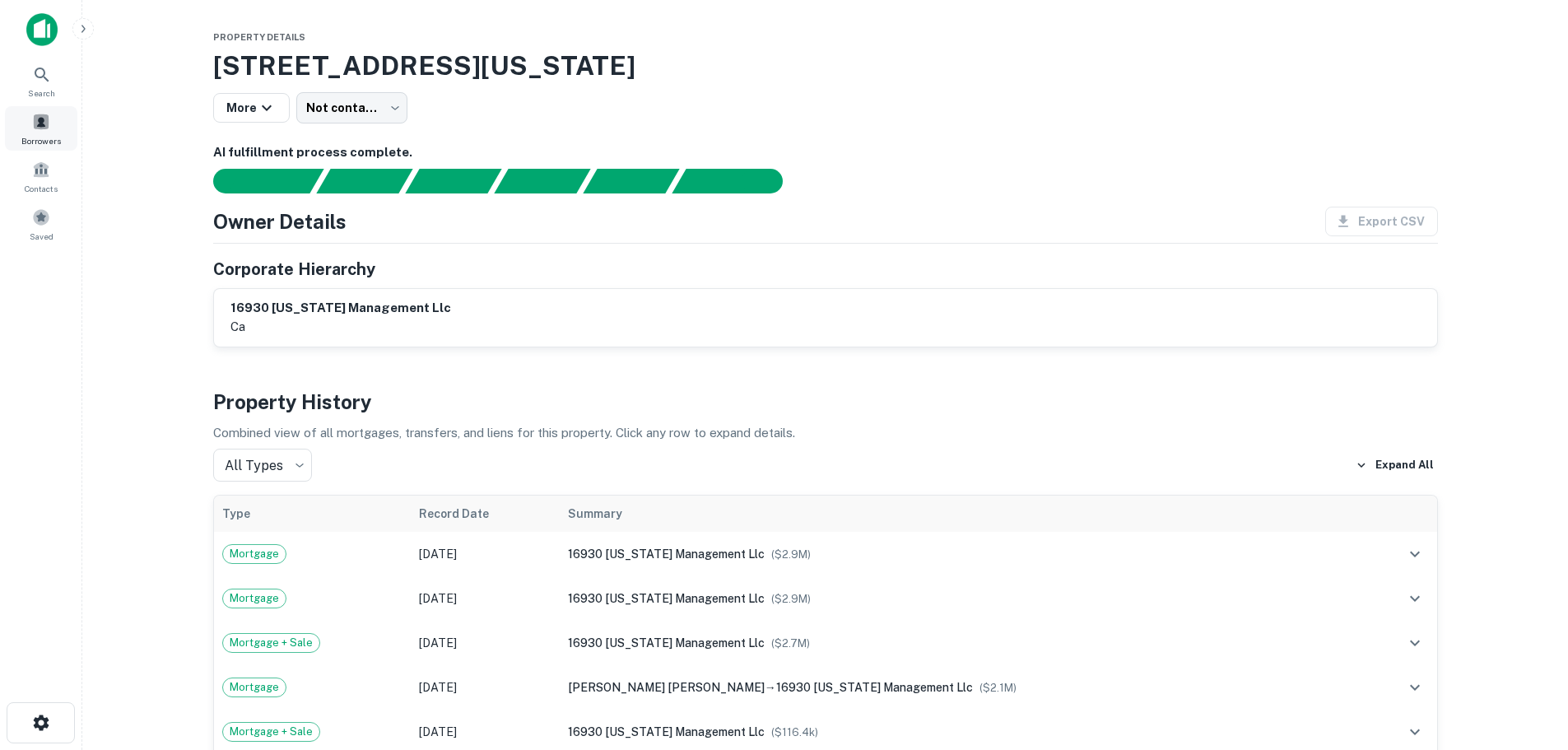
click at [41, 139] on span "Borrowers" at bounding box center [41, 140] width 39 height 13
click at [45, 77] on icon at bounding box center [42, 74] width 20 height 20
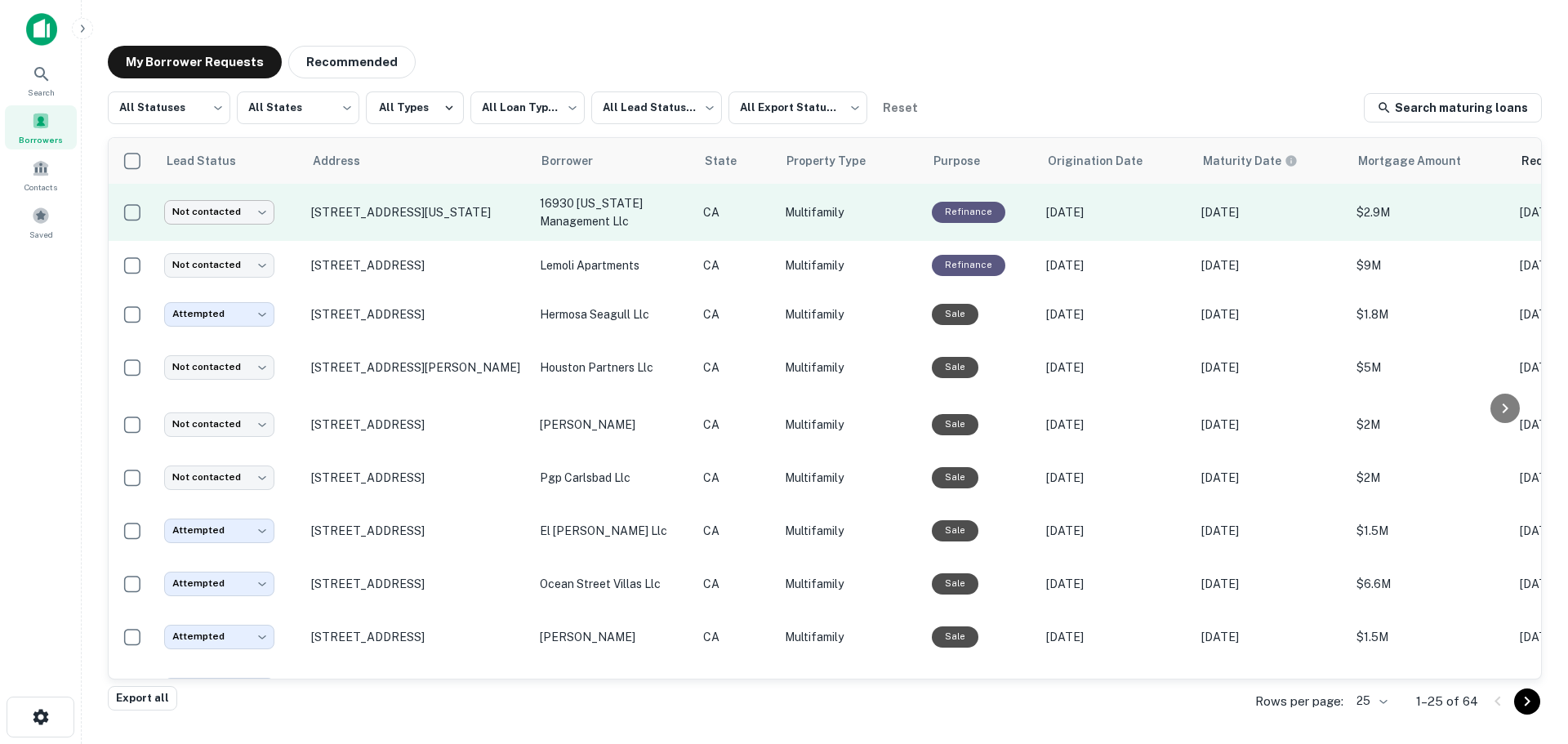
click at [193, 210] on body "**********" at bounding box center [784, 372] width 1568 height 744
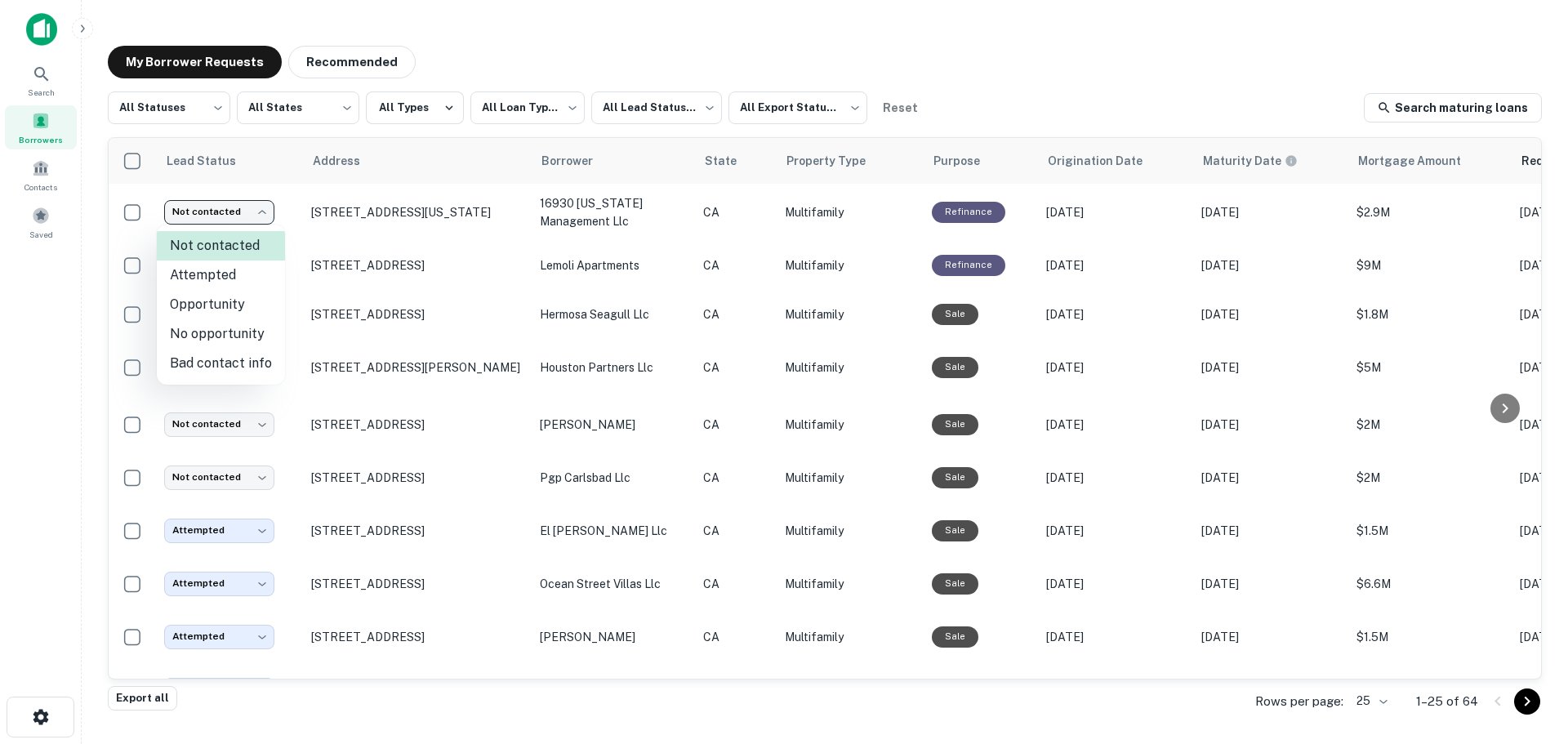
click at [202, 333] on li "No opportunity" at bounding box center [221, 333] width 128 height 30
type input "**********"
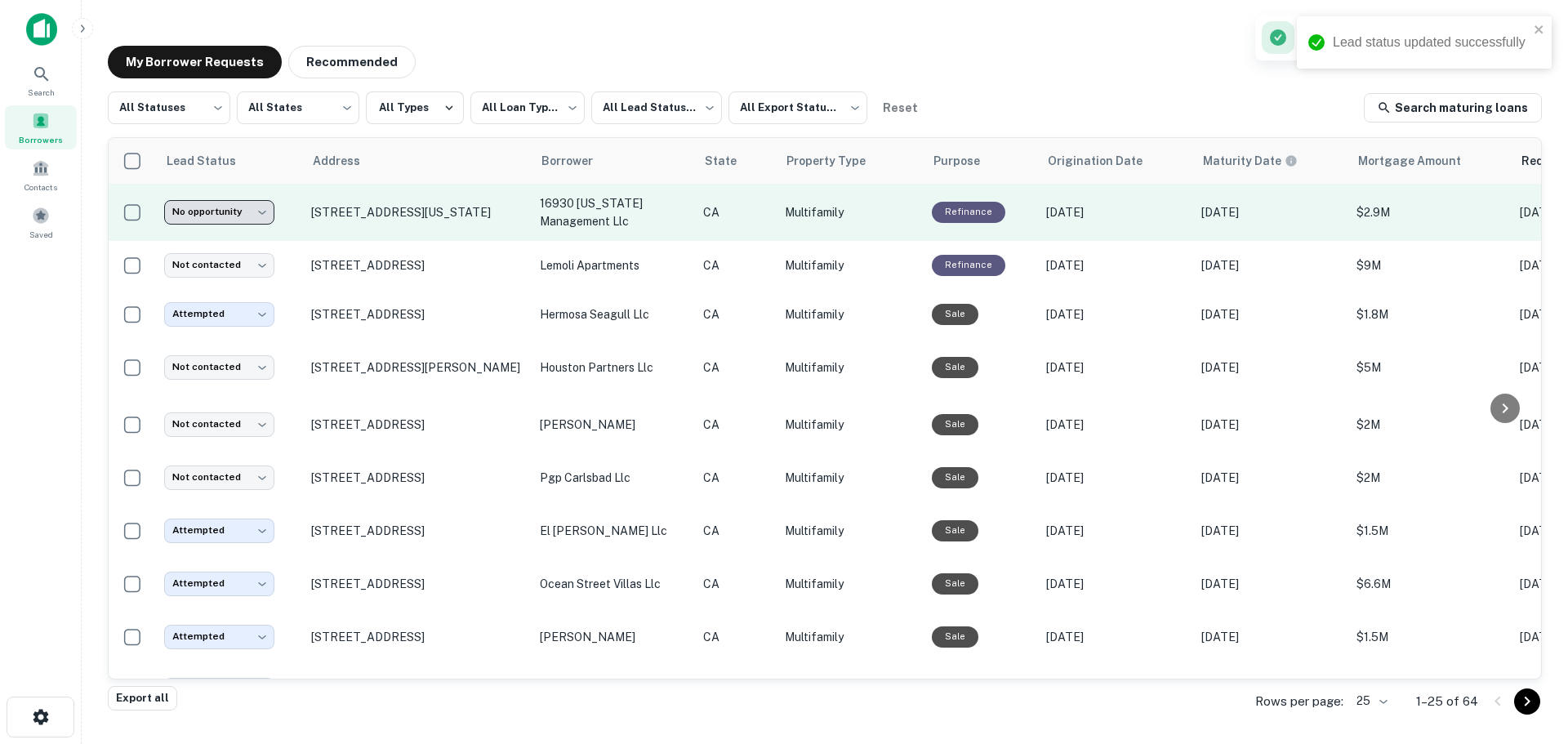
drag, startPoint x: 214, startPoint y: 191, endPoint x: 215, endPoint y: 201, distance: 10.0
click at [215, 201] on td "**********" at bounding box center [229, 212] width 147 height 57
click at [215, 201] on body "**********" at bounding box center [784, 372] width 1568 height 744
click at [213, 224] on body "**********" at bounding box center [784, 372] width 1568 height 744
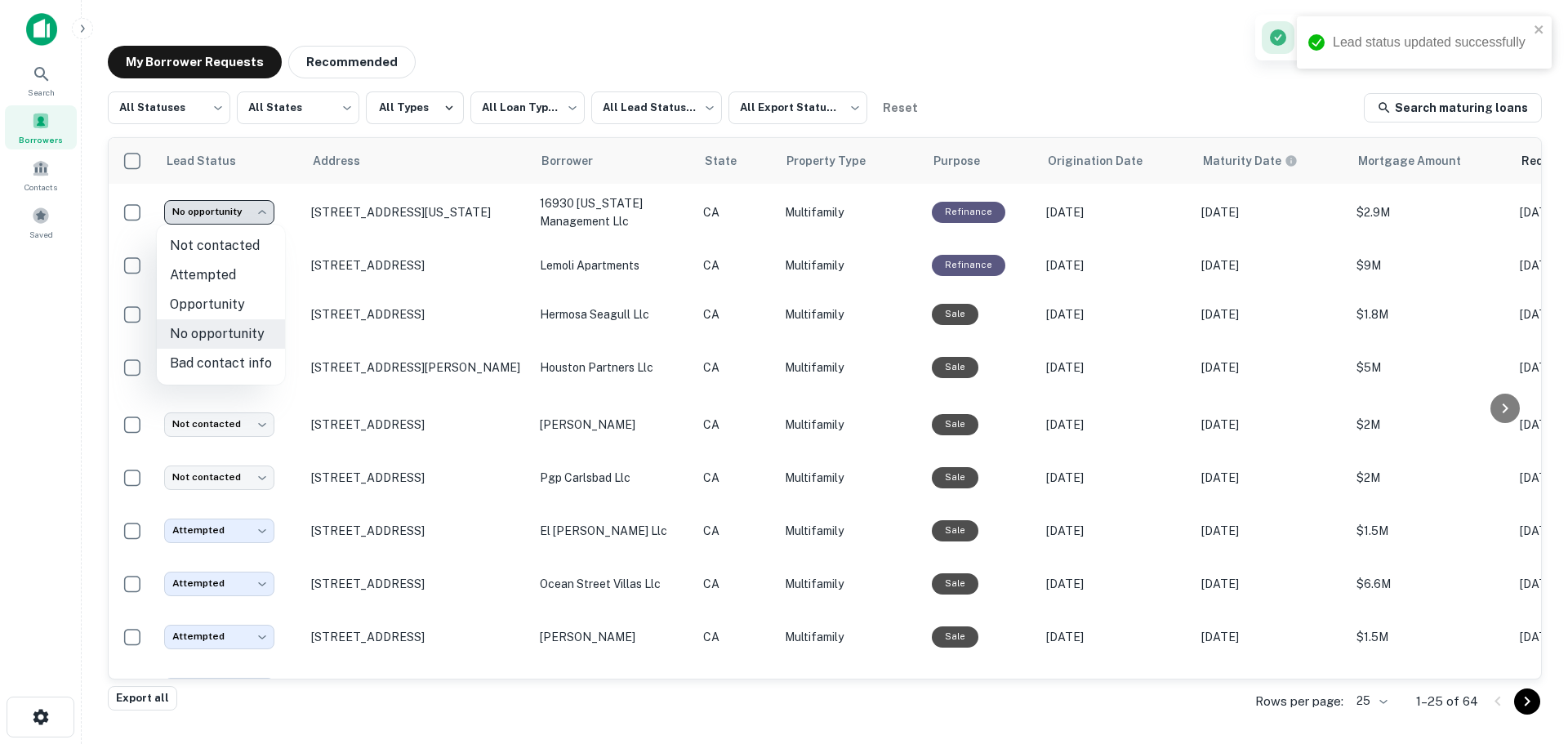
click at [213, 355] on li "Bad contact info" at bounding box center [221, 363] width 128 height 30
type input "**********"
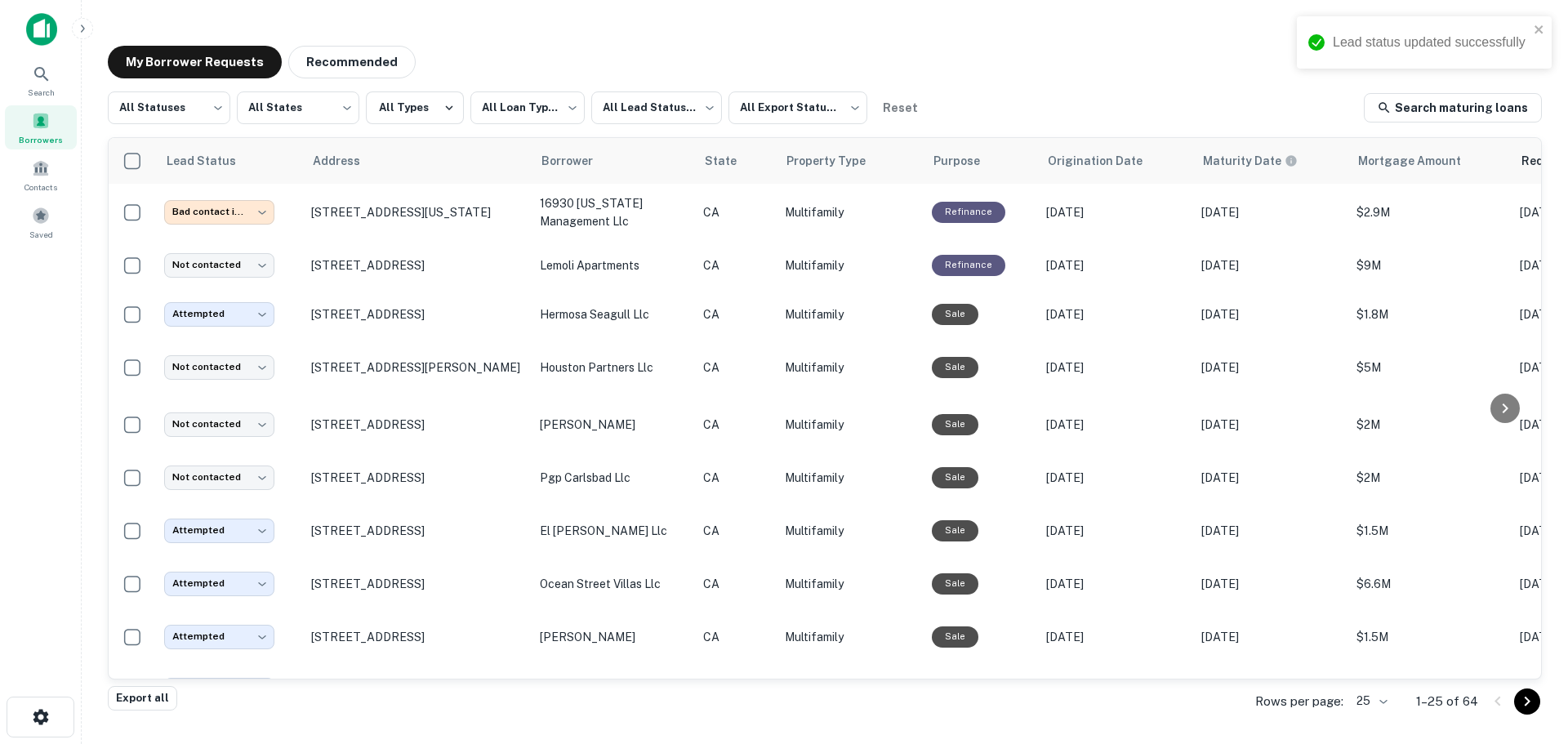
click at [45, 141] on span "Borrowers" at bounding box center [41, 139] width 44 height 13
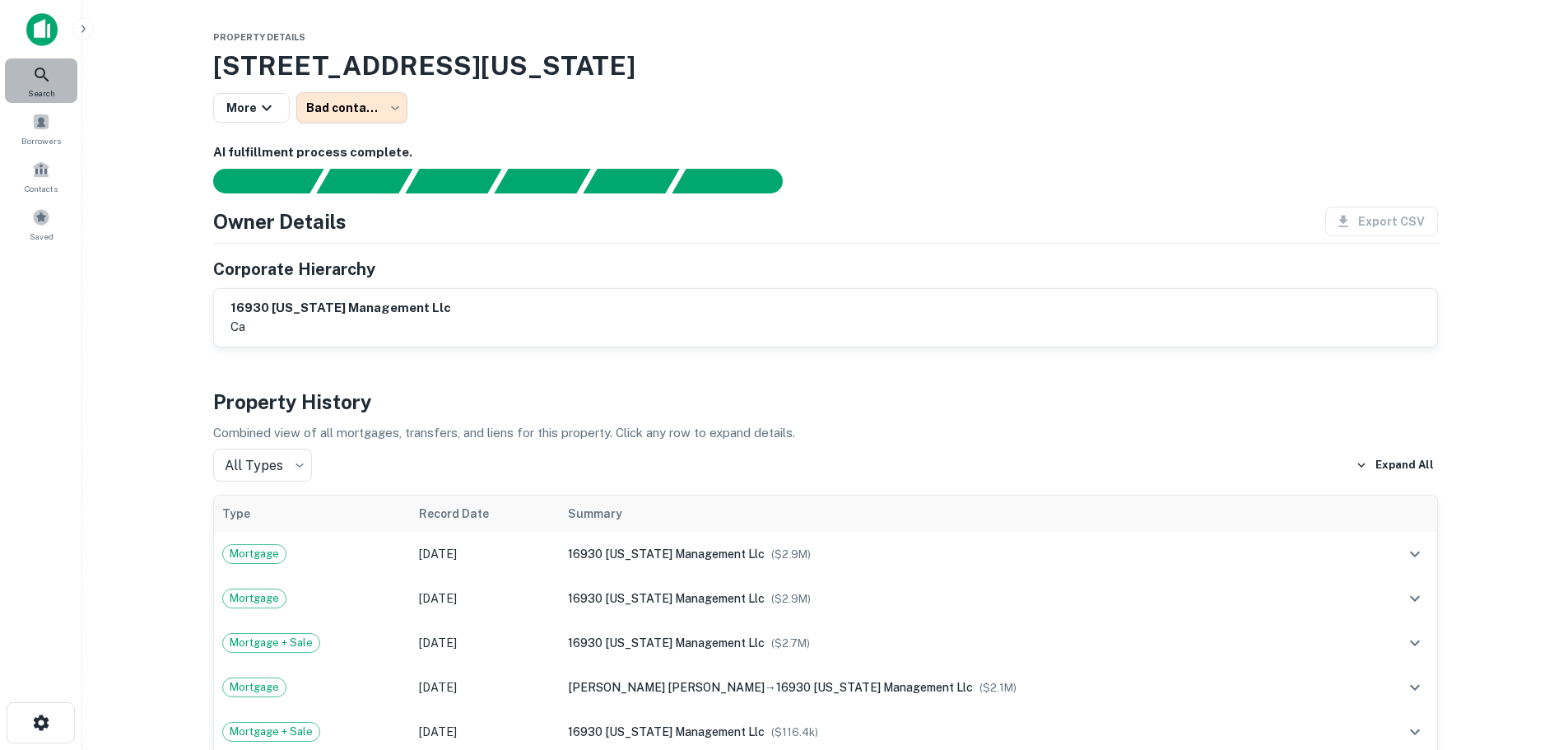
click at [48, 78] on icon at bounding box center [42, 74] width 20 height 20
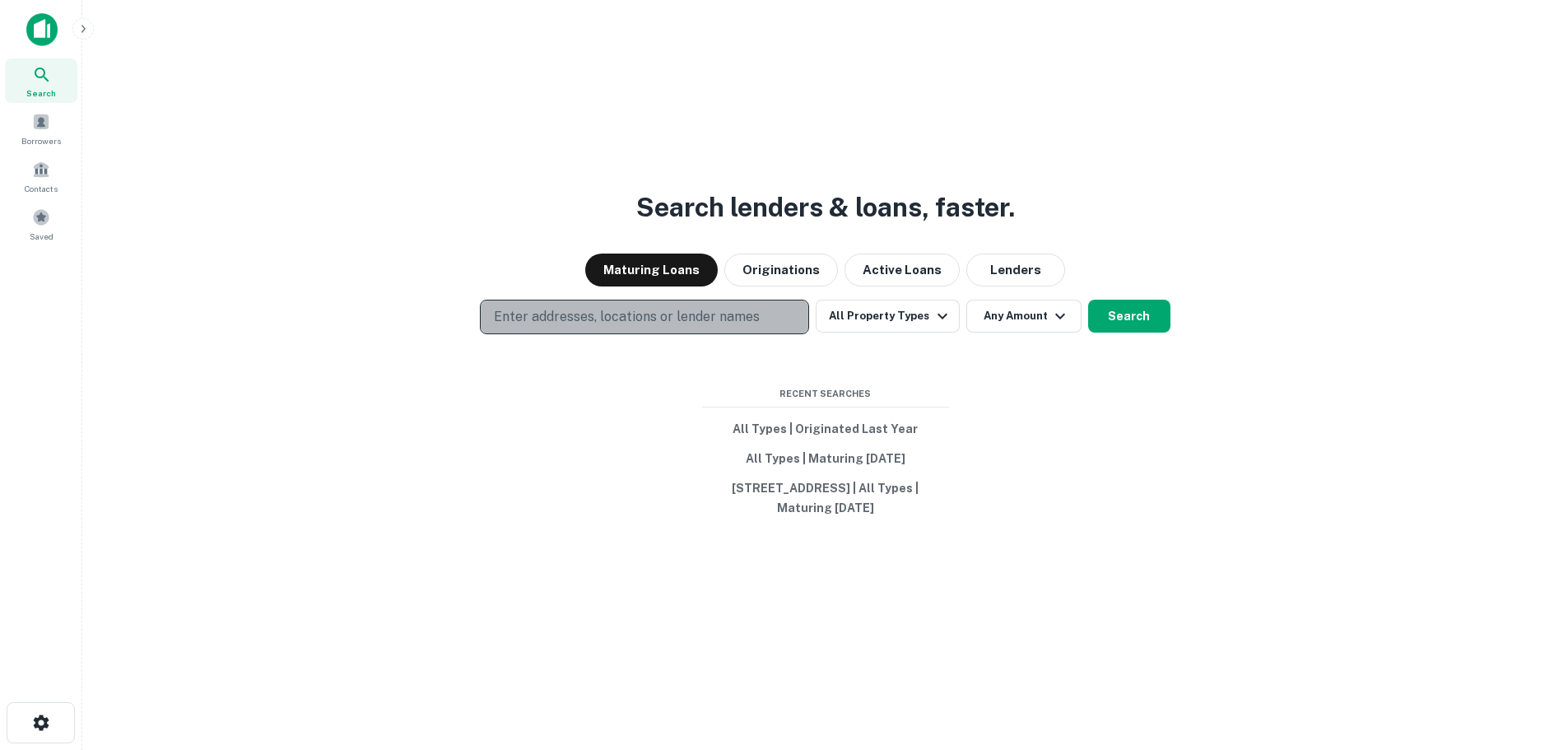
click at [639, 332] on button "Enter addresses, locations or lender names" at bounding box center [644, 316] width 329 height 34
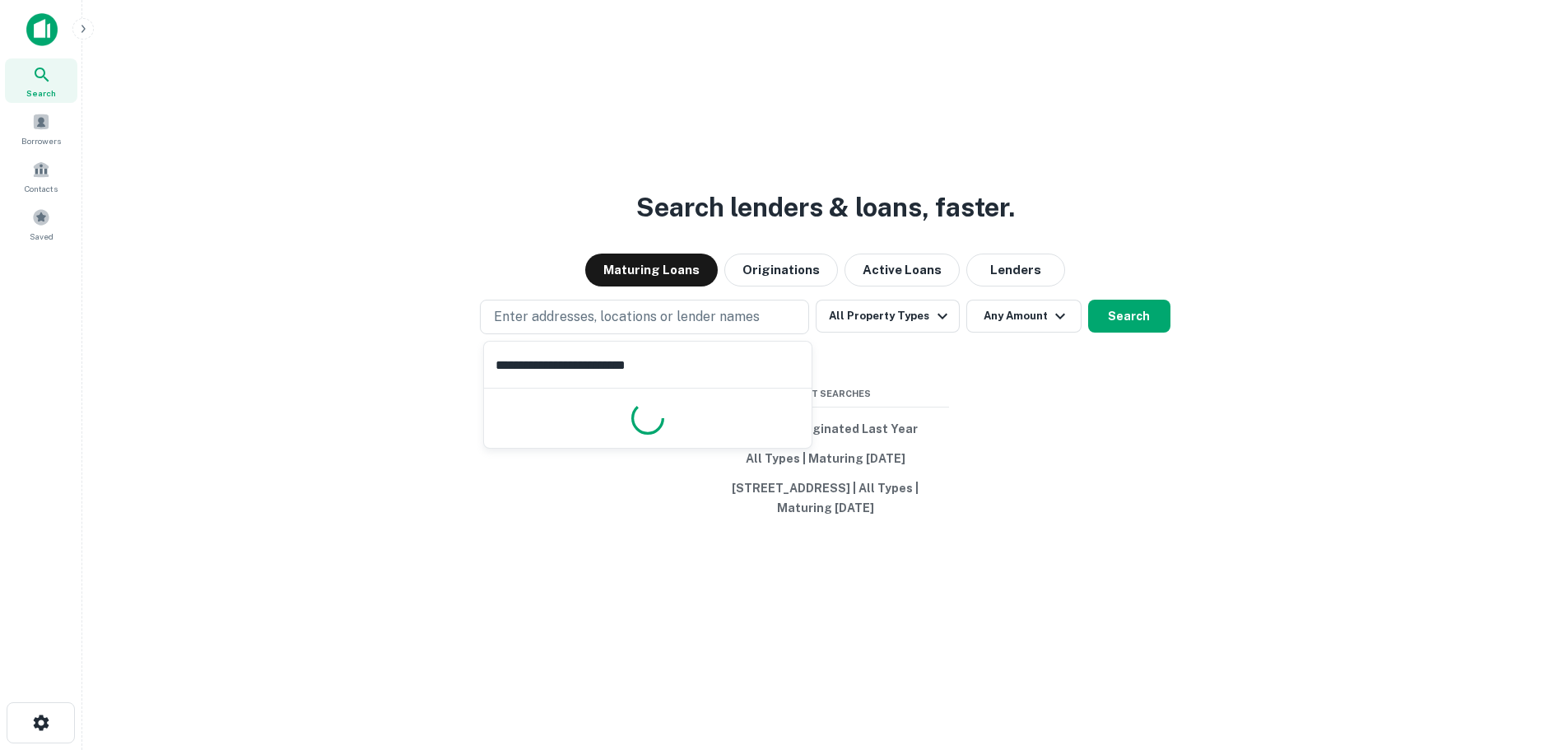
type input "**********"
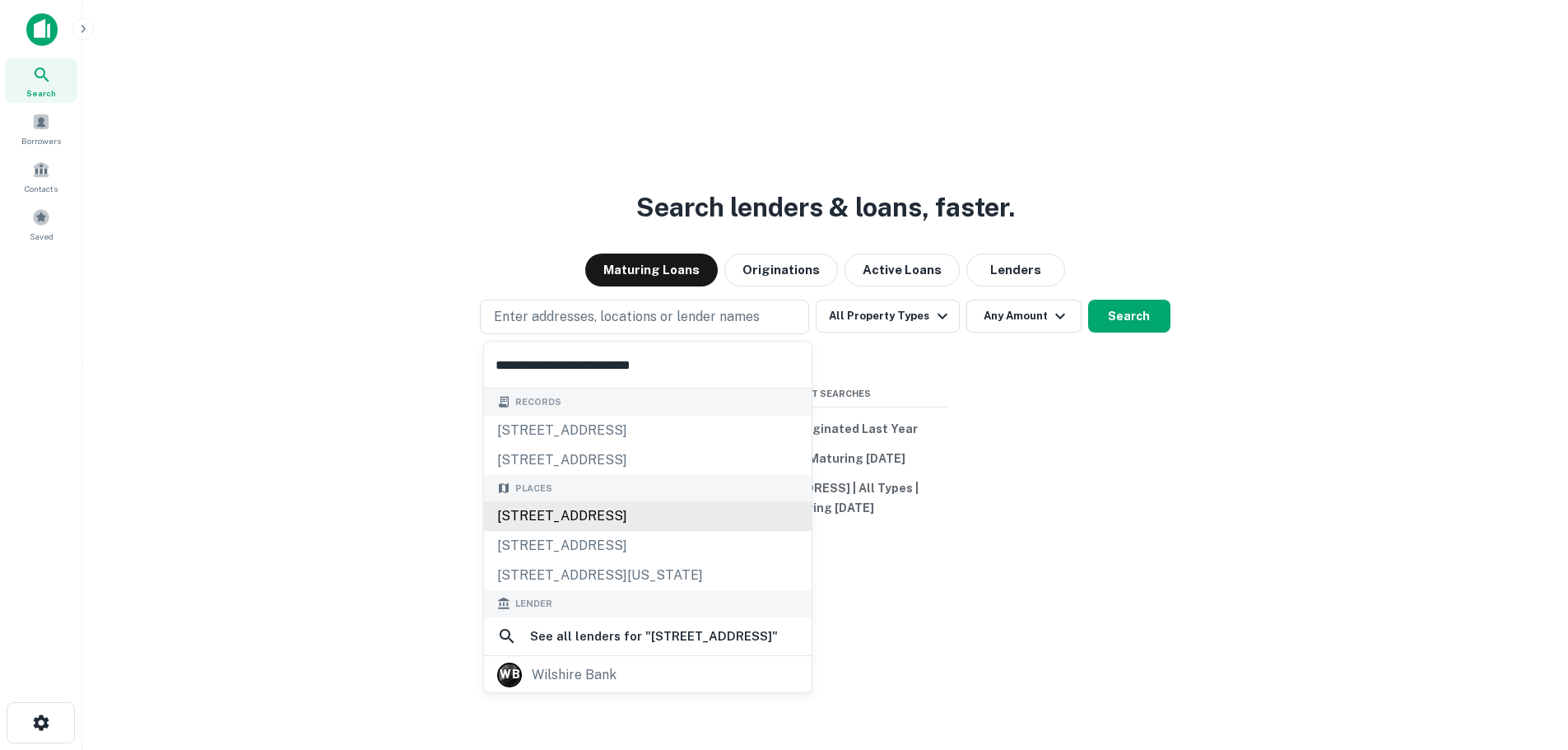
click at [706, 505] on div "11766 Wilshire Blvd ste 270, Los Angeles, CA, USA" at bounding box center [647, 516] width 327 height 30
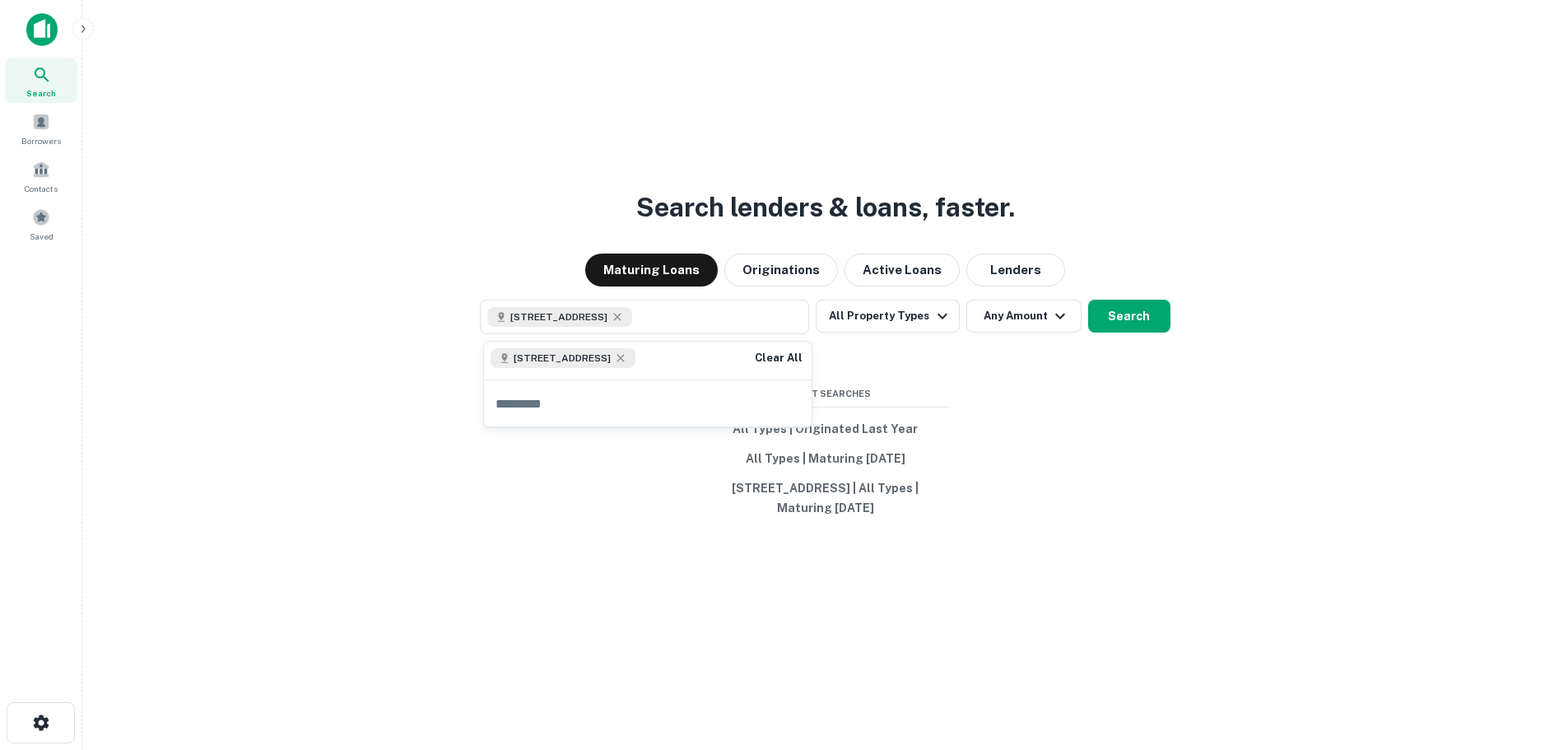
click at [1151, 292] on div "Search lenders & loans, faster. Maturing Loans Originations Active Loans Lender…" at bounding box center [825, 414] width 1459 height 750
click at [1133, 311] on button "Search" at bounding box center [1129, 316] width 82 height 33
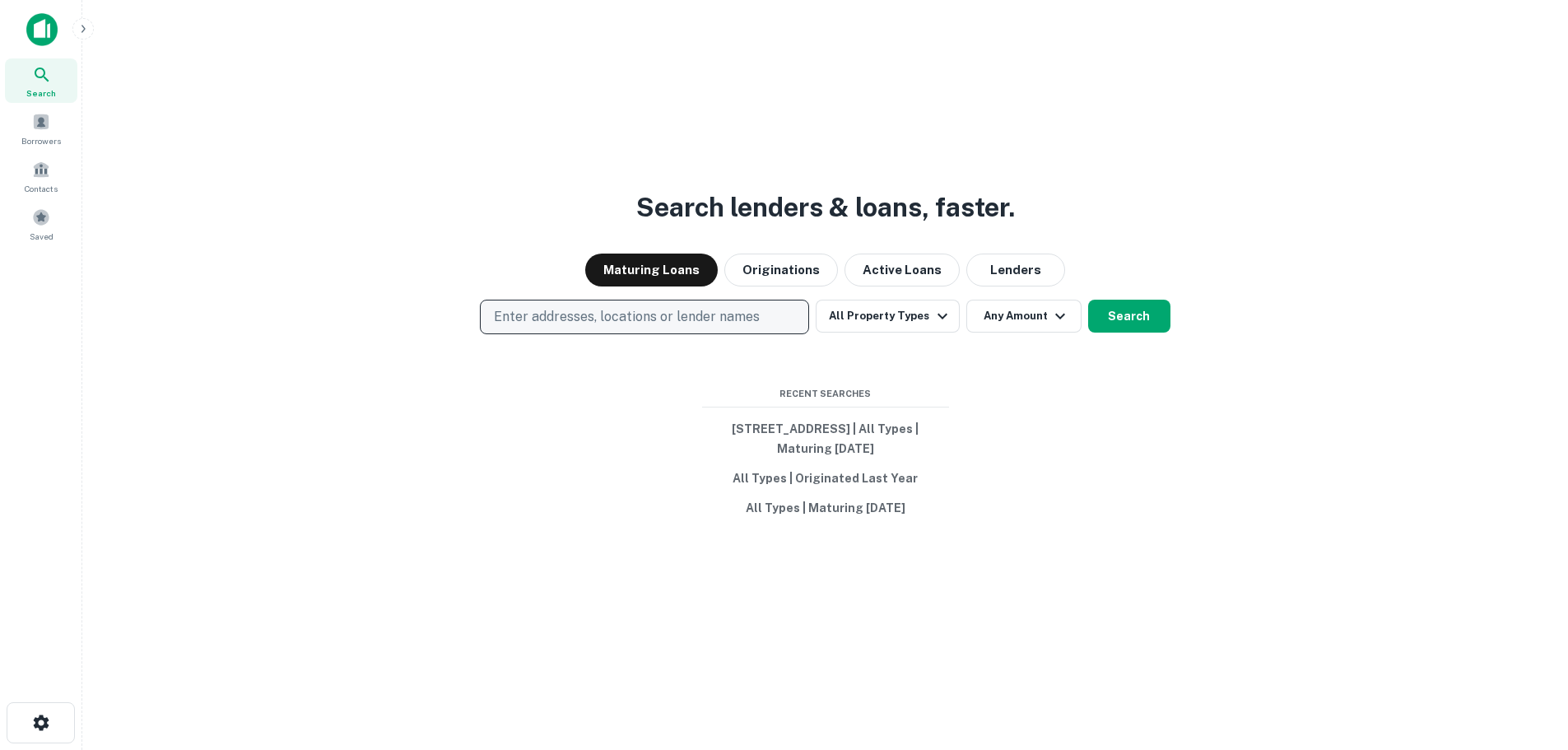
click at [638, 307] on p "Enter addresses, locations or lender names" at bounding box center [627, 316] width 266 height 20
type input "**********"
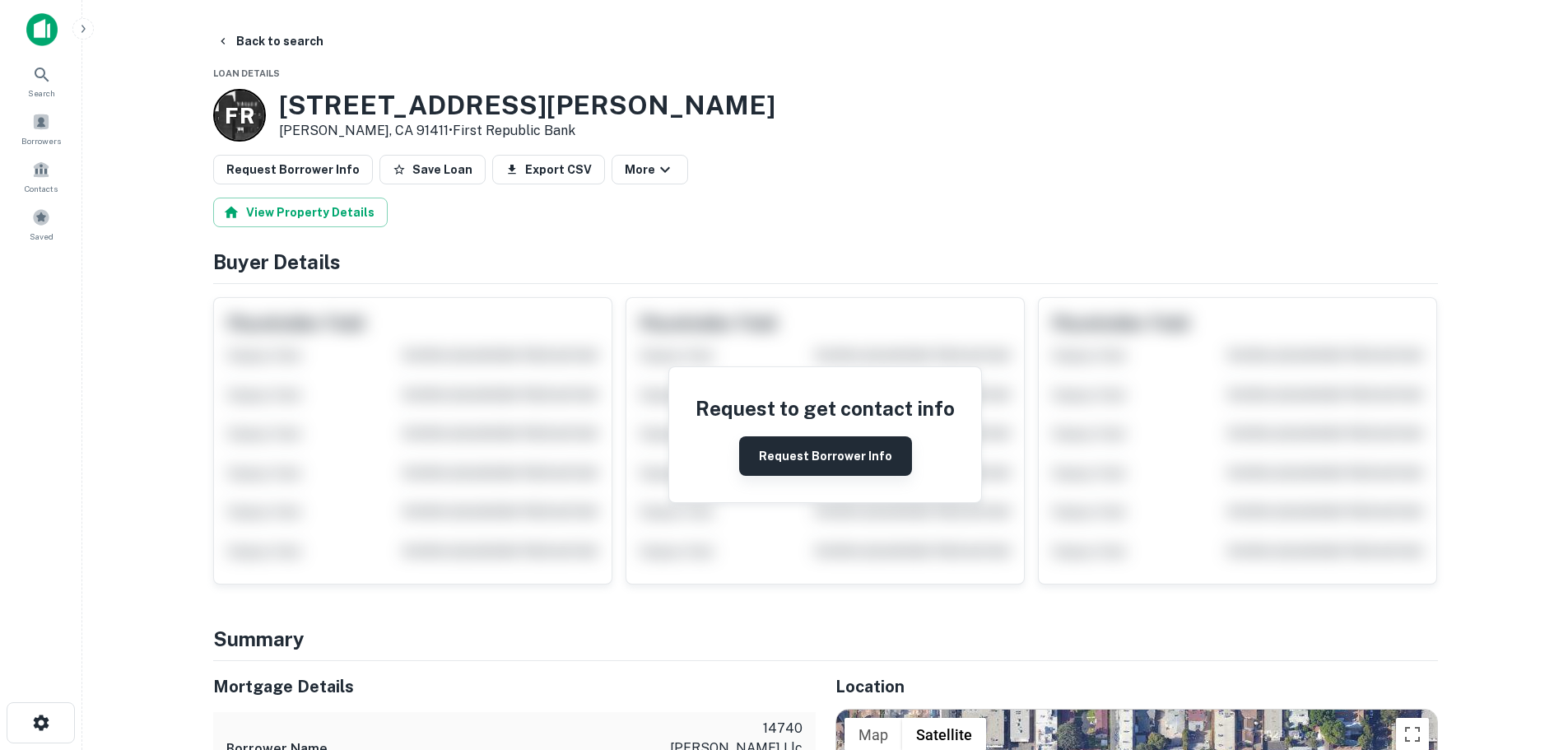
click at [806, 460] on button "Request Borrower Info" at bounding box center [826, 456] width 173 height 39
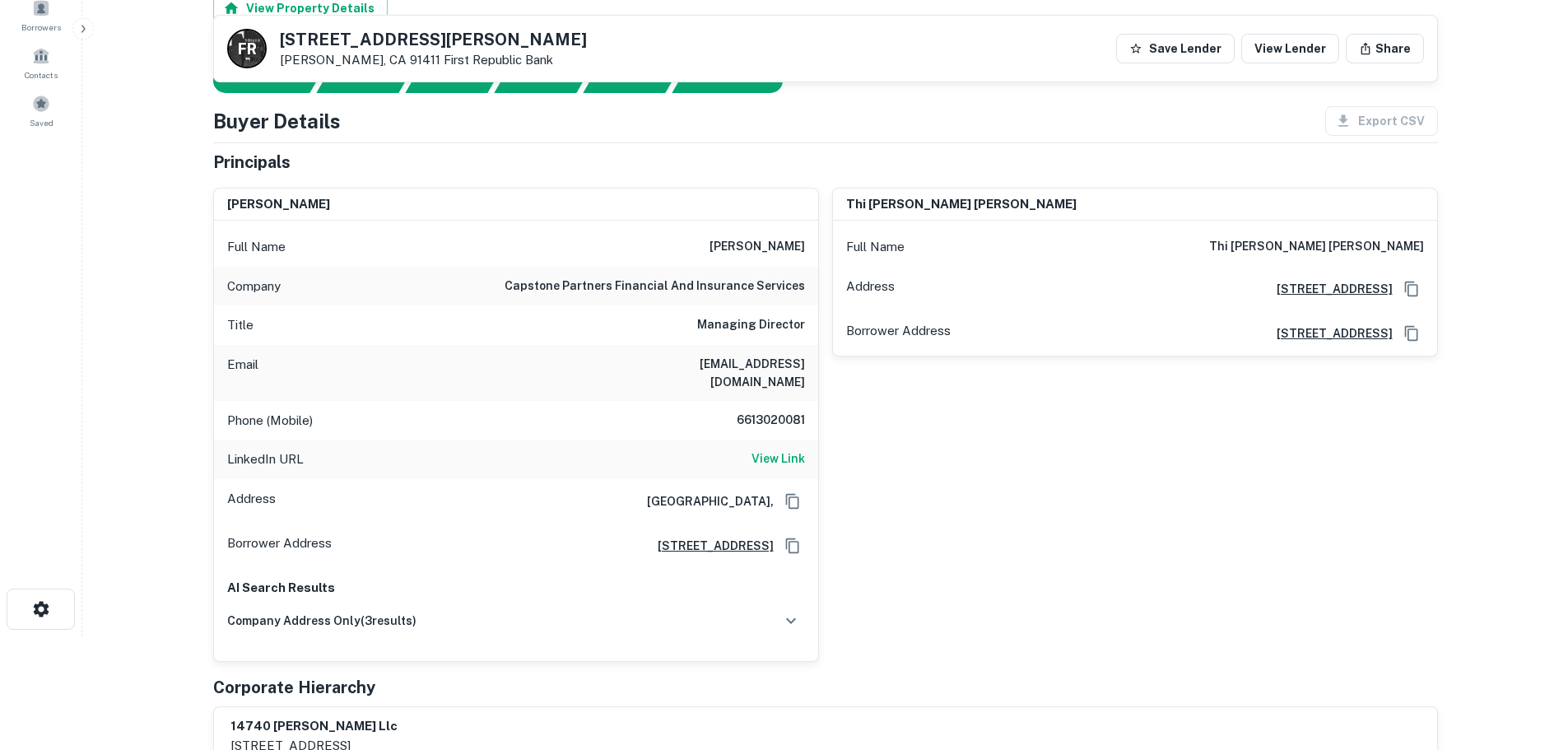
scroll to position [82, 0]
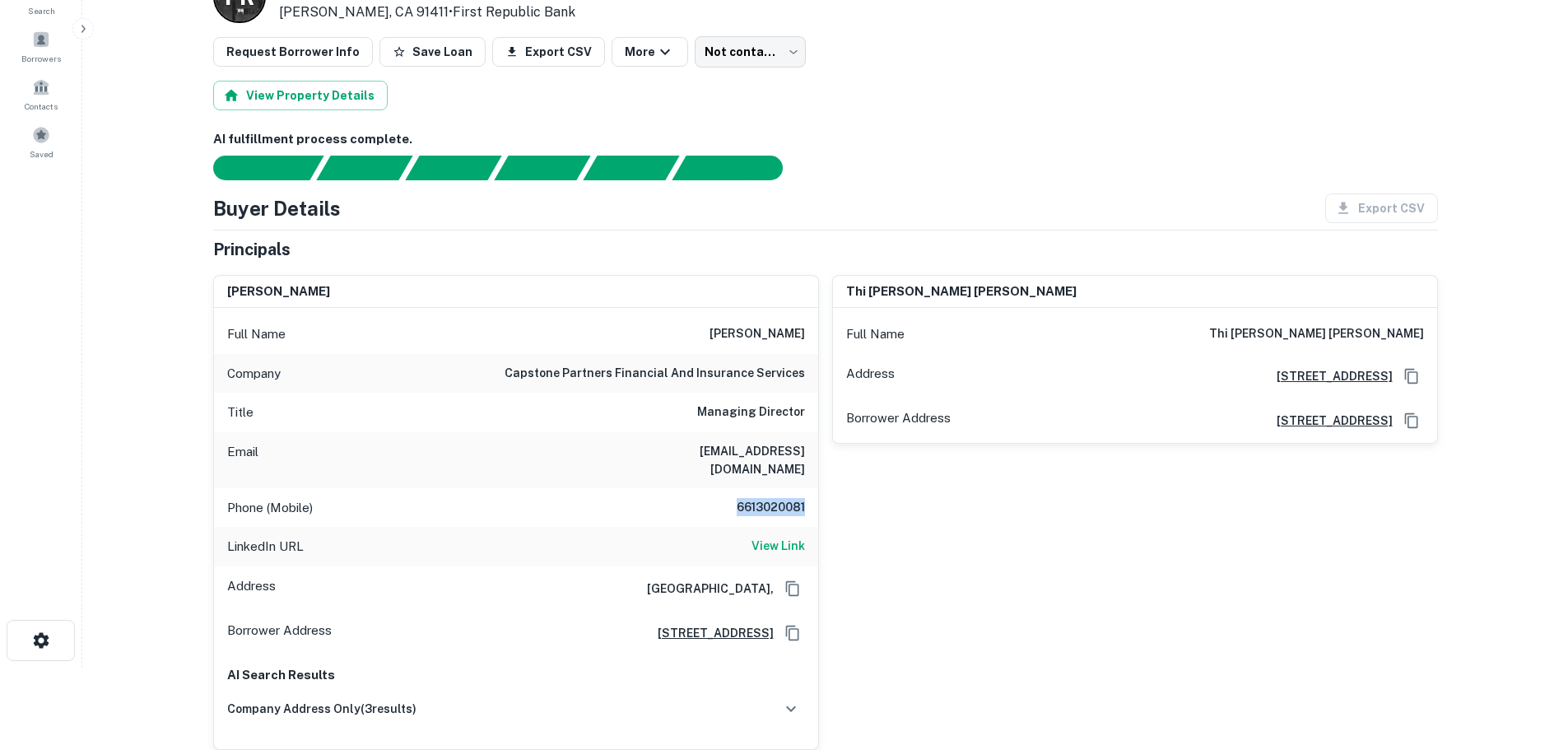
drag, startPoint x: 737, startPoint y: 491, endPoint x: 810, endPoint y: 492, distance: 73.0
click at [810, 492] on div "Phone (Mobile) [PHONE_NUMBER]" at bounding box center [516, 508] width 604 height 39
copy h6 "6613020081"
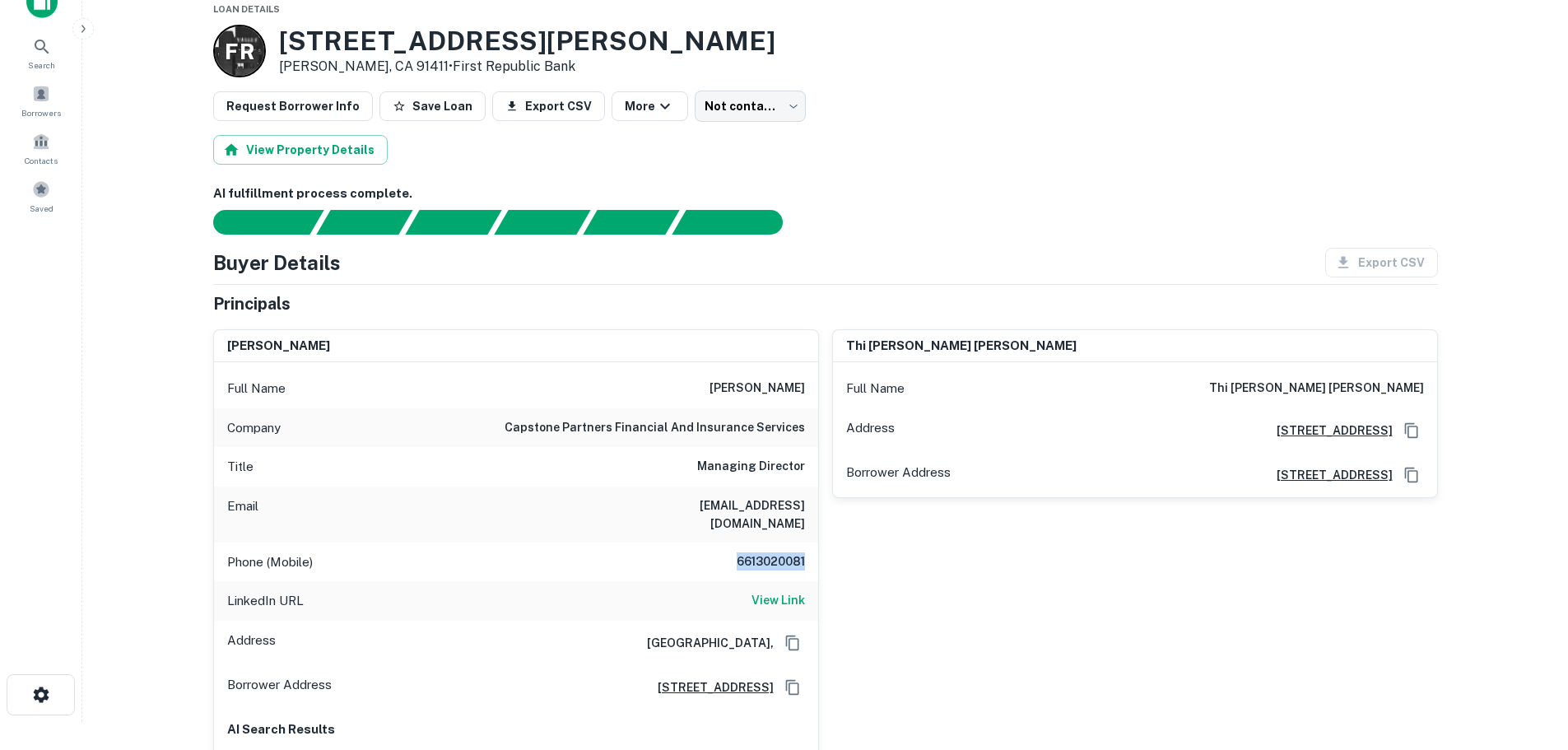
scroll to position [0, 0]
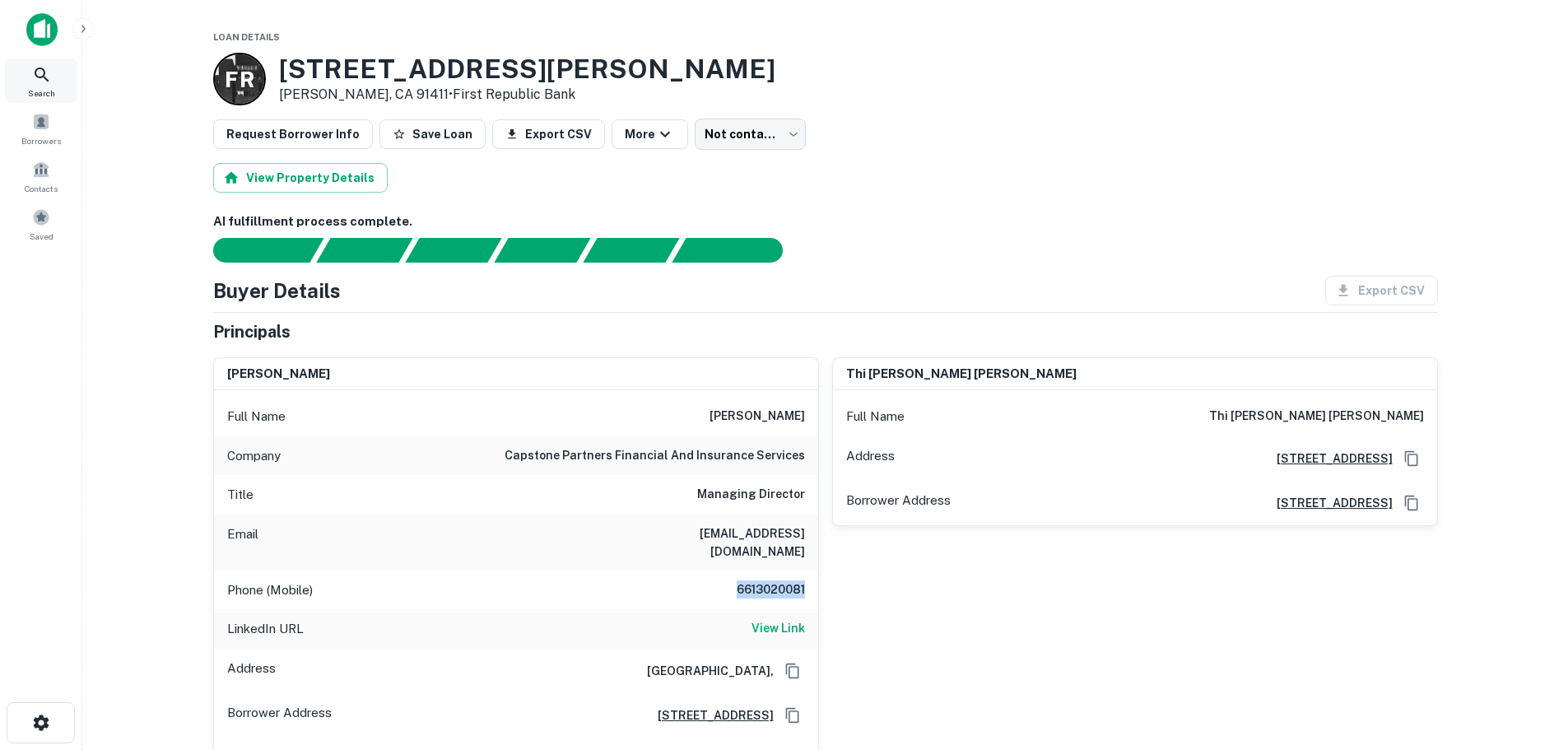
click at [53, 86] on span "Search" at bounding box center [42, 92] width 27 height 13
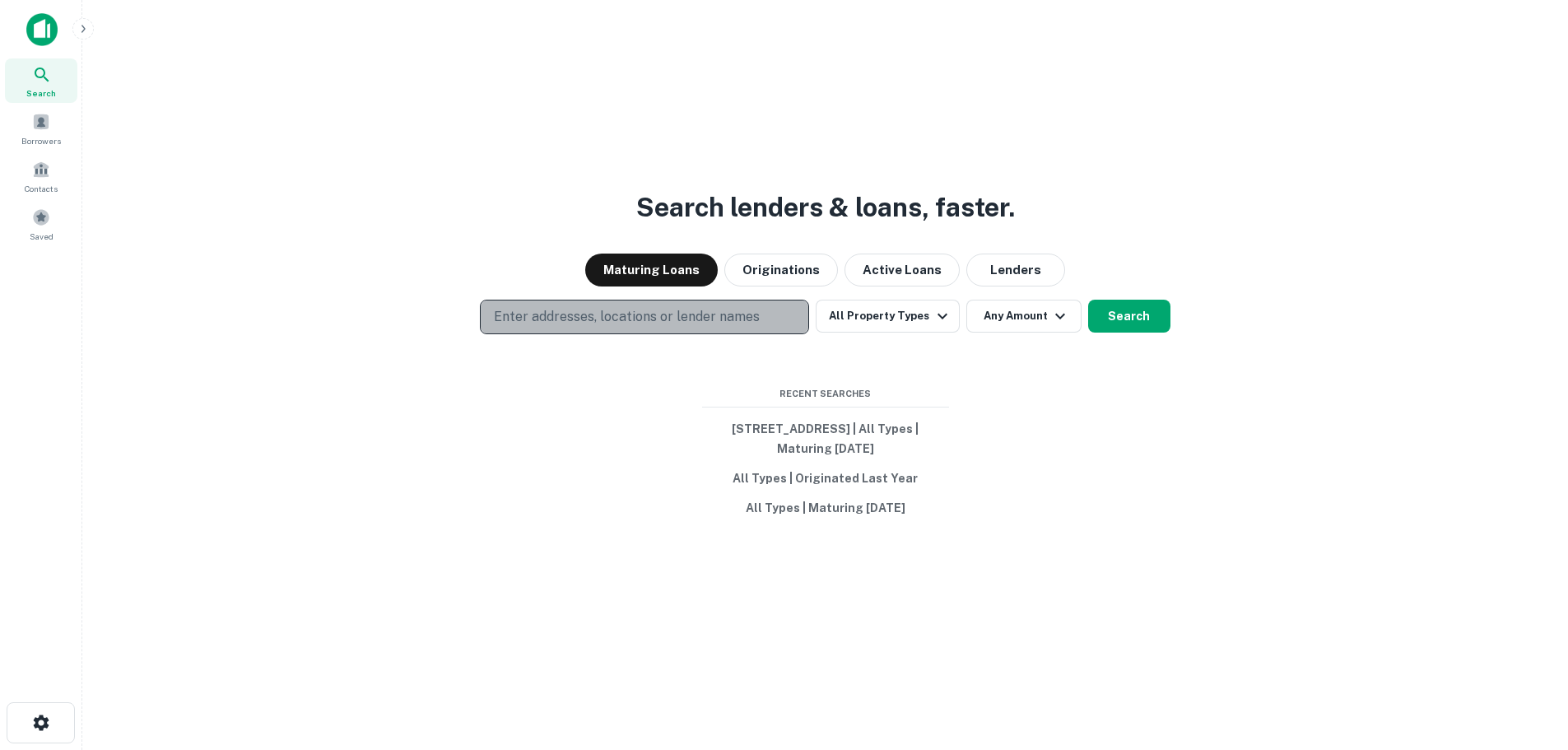
click at [574, 314] on p "Enter addresses, locations or lender names" at bounding box center [627, 316] width 266 height 20
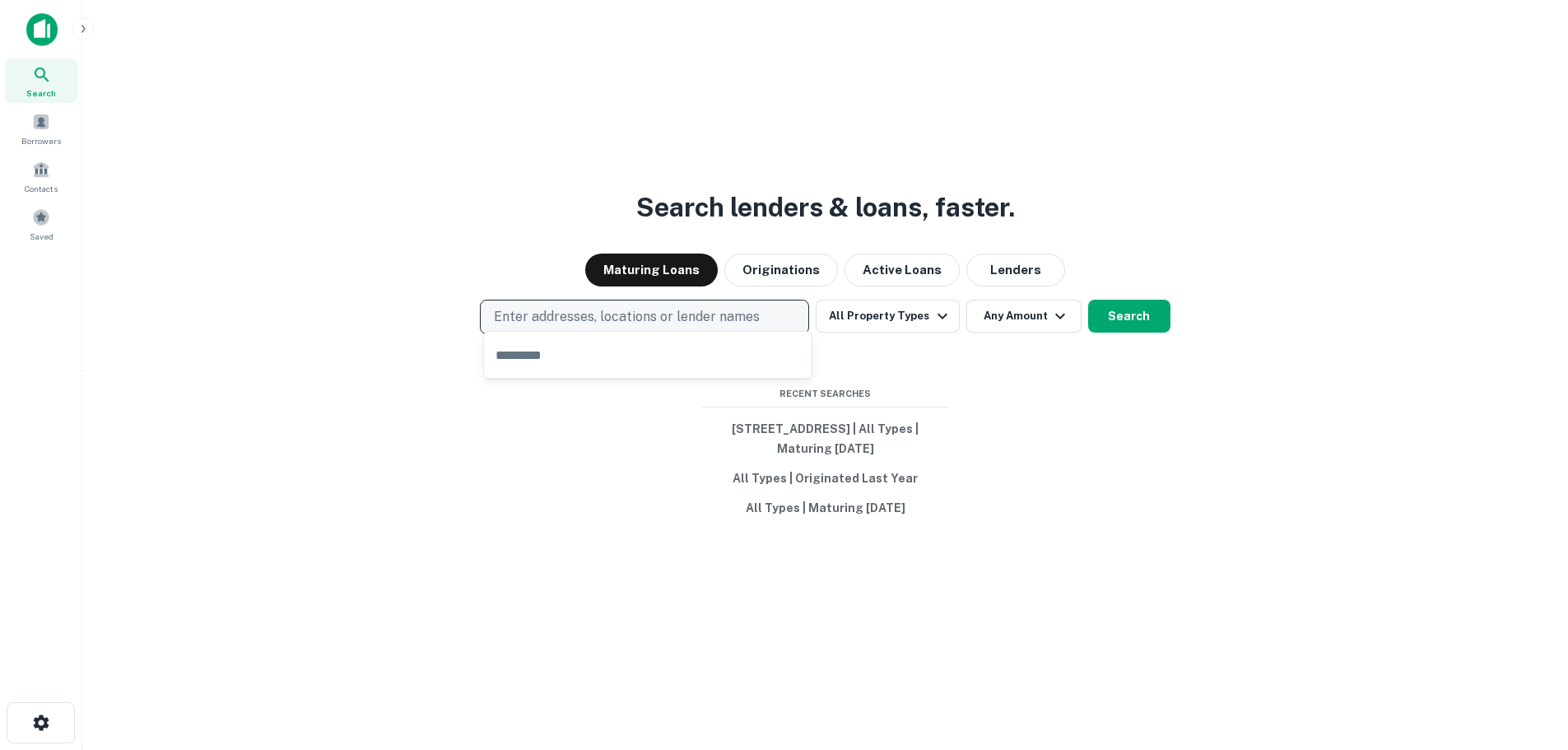
type input "**********"
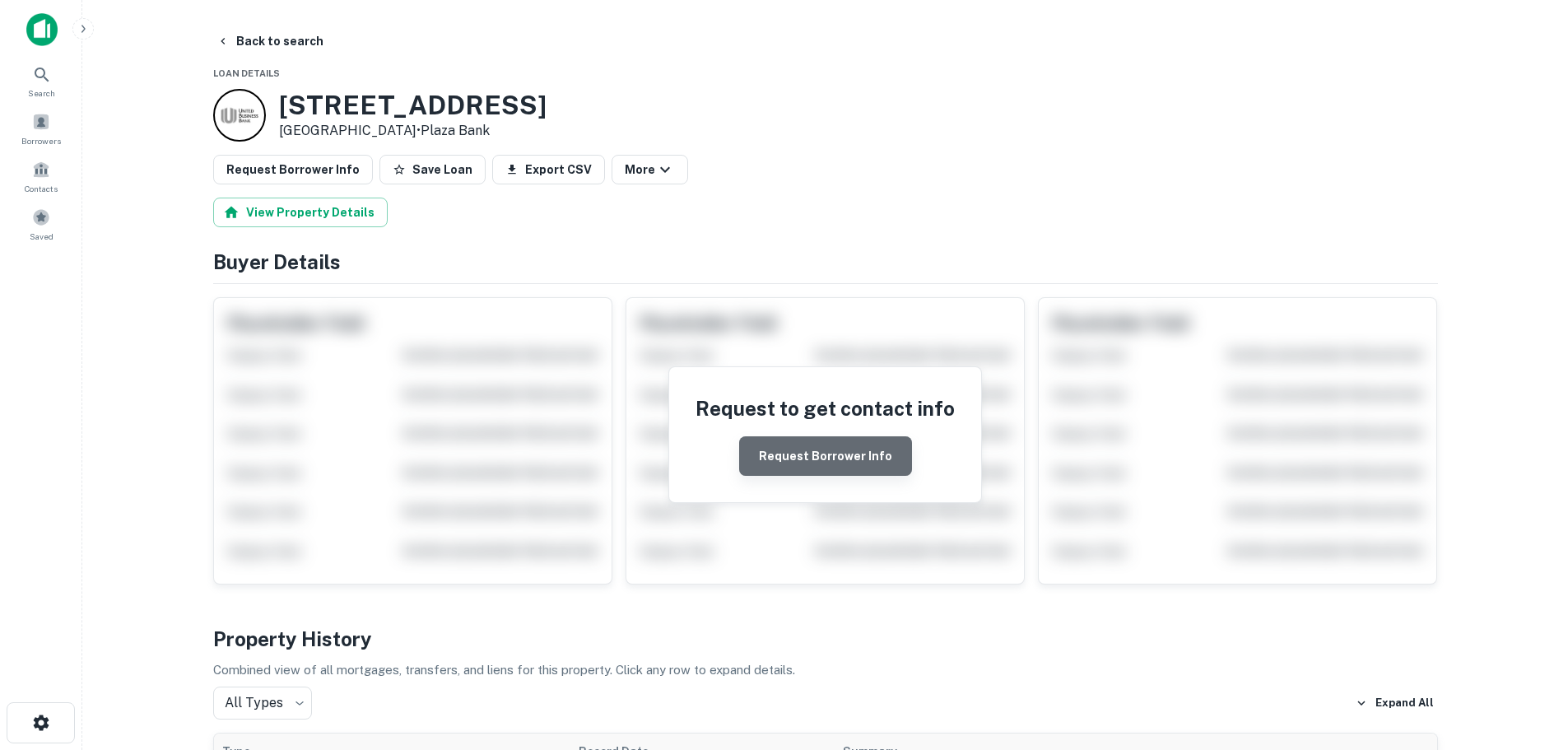
click at [858, 471] on button "Request Borrower Info" at bounding box center [826, 456] width 173 height 39
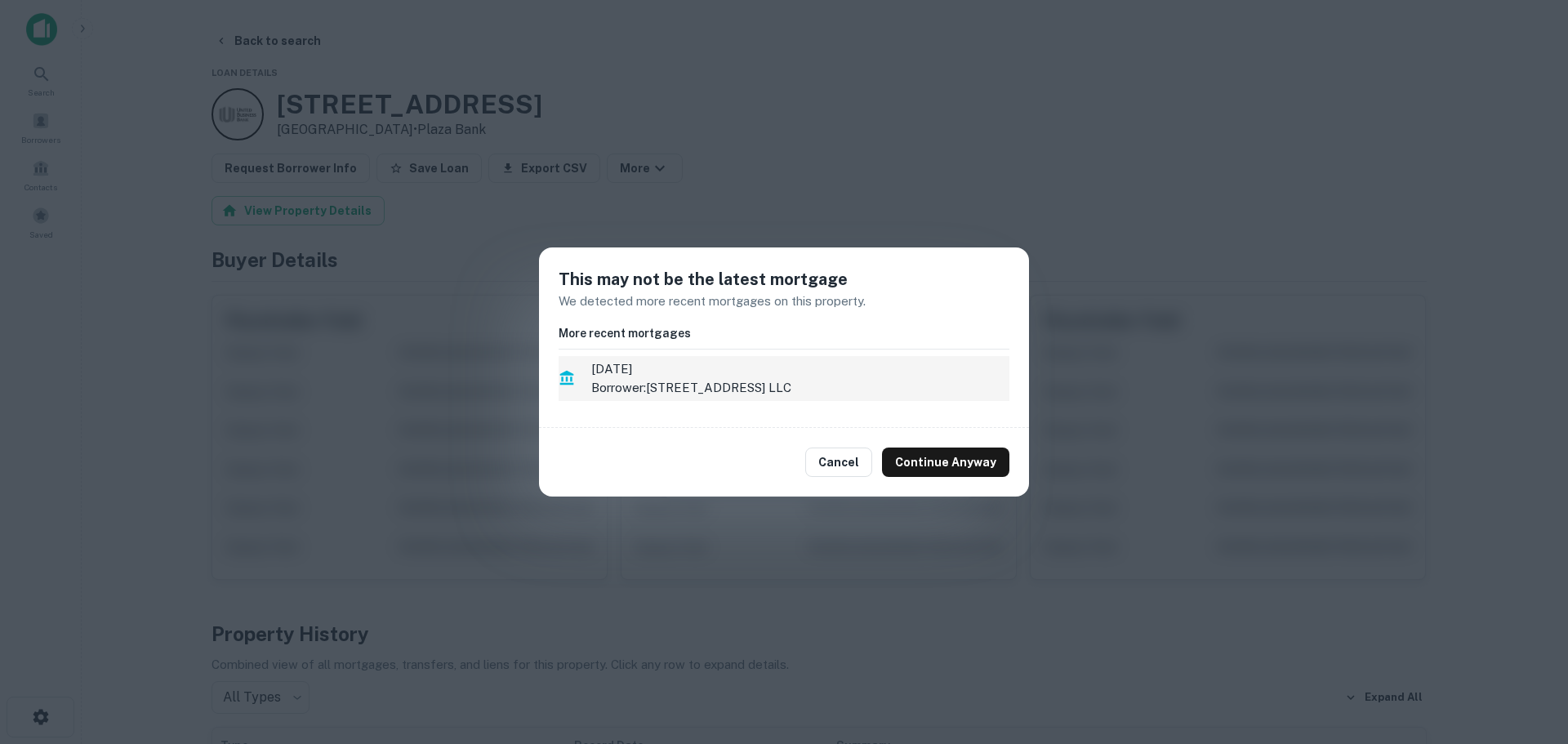
click at [721, 377] on span "[DATE]" at bounding box center [800, 369] width 418 height 20
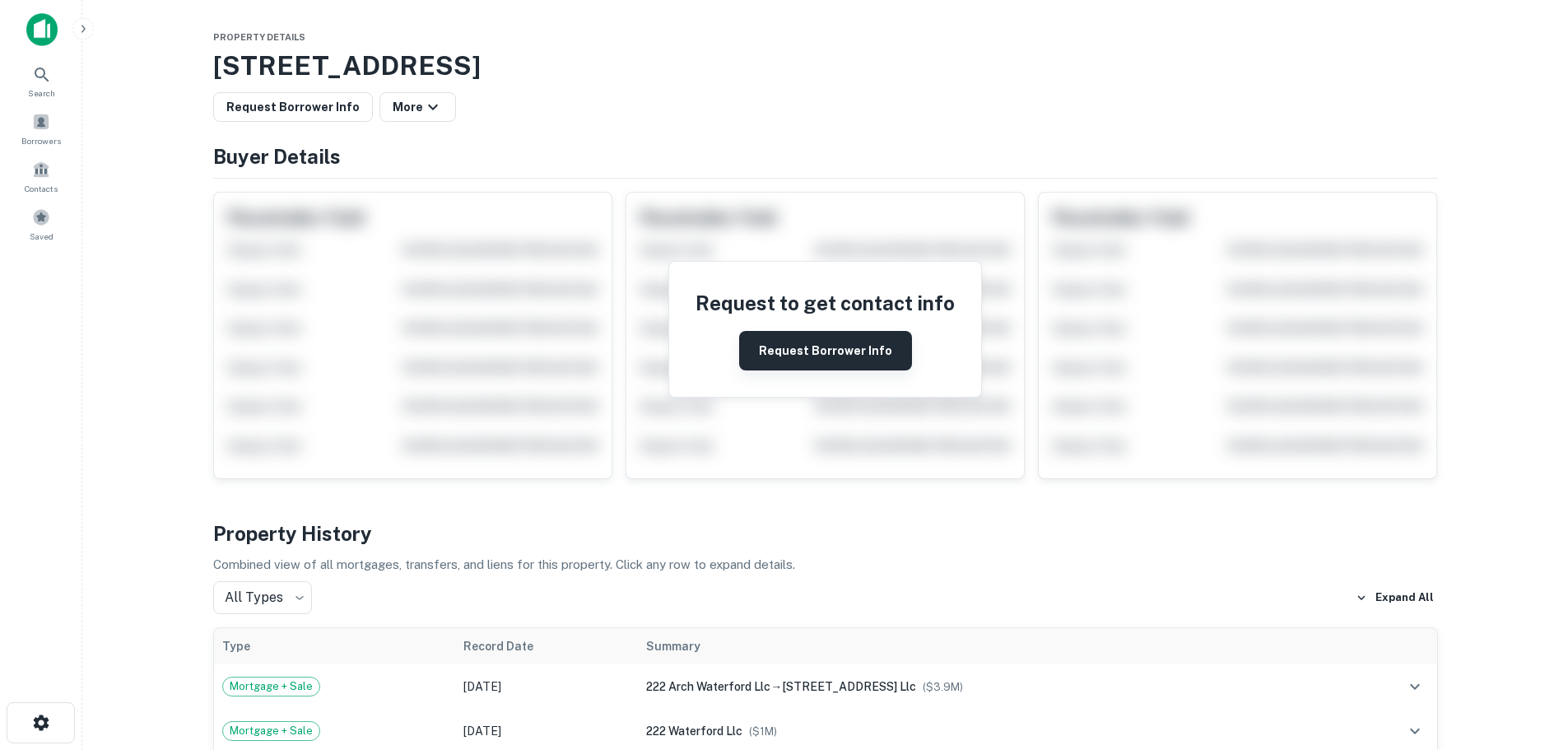
click at [828, 337] on button "Request Borrower Info" at bounding box center [826, 351] width 173 height 39
